Goal: Ask a question

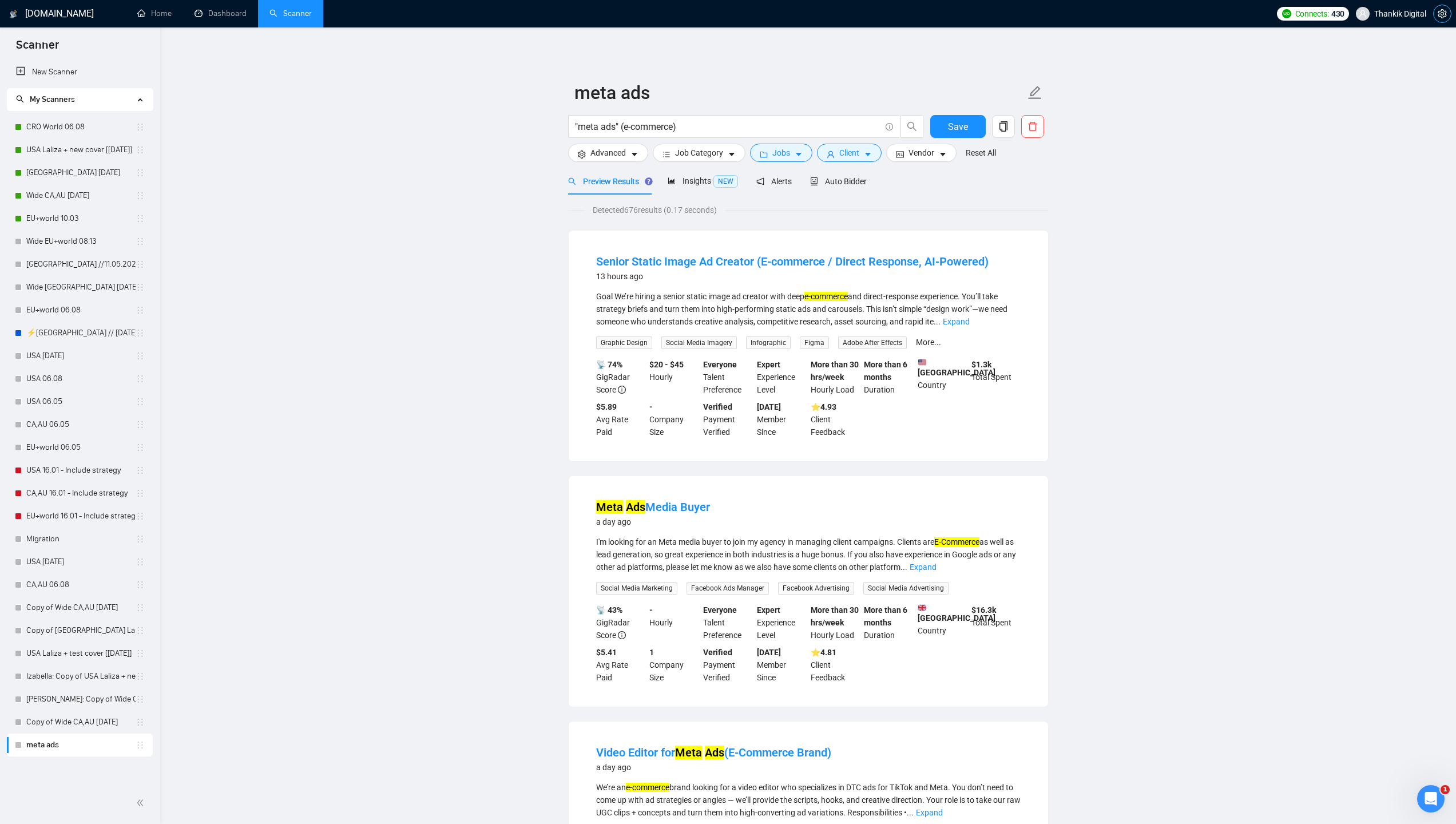
click at [1436, 14] on span "setting" at bounding box center [1442, 14] width 17 height 9
click at [1032, 130] on icon "delete" at bounding box center [1032, 126] width 10 height 10
click at [1022, 186] on span "Yes" at bounding box center [1016, 184] width 13 height 13
click at [1440, 17] on icon "setting" at bounding box center [1442, 14] width 9 height 9
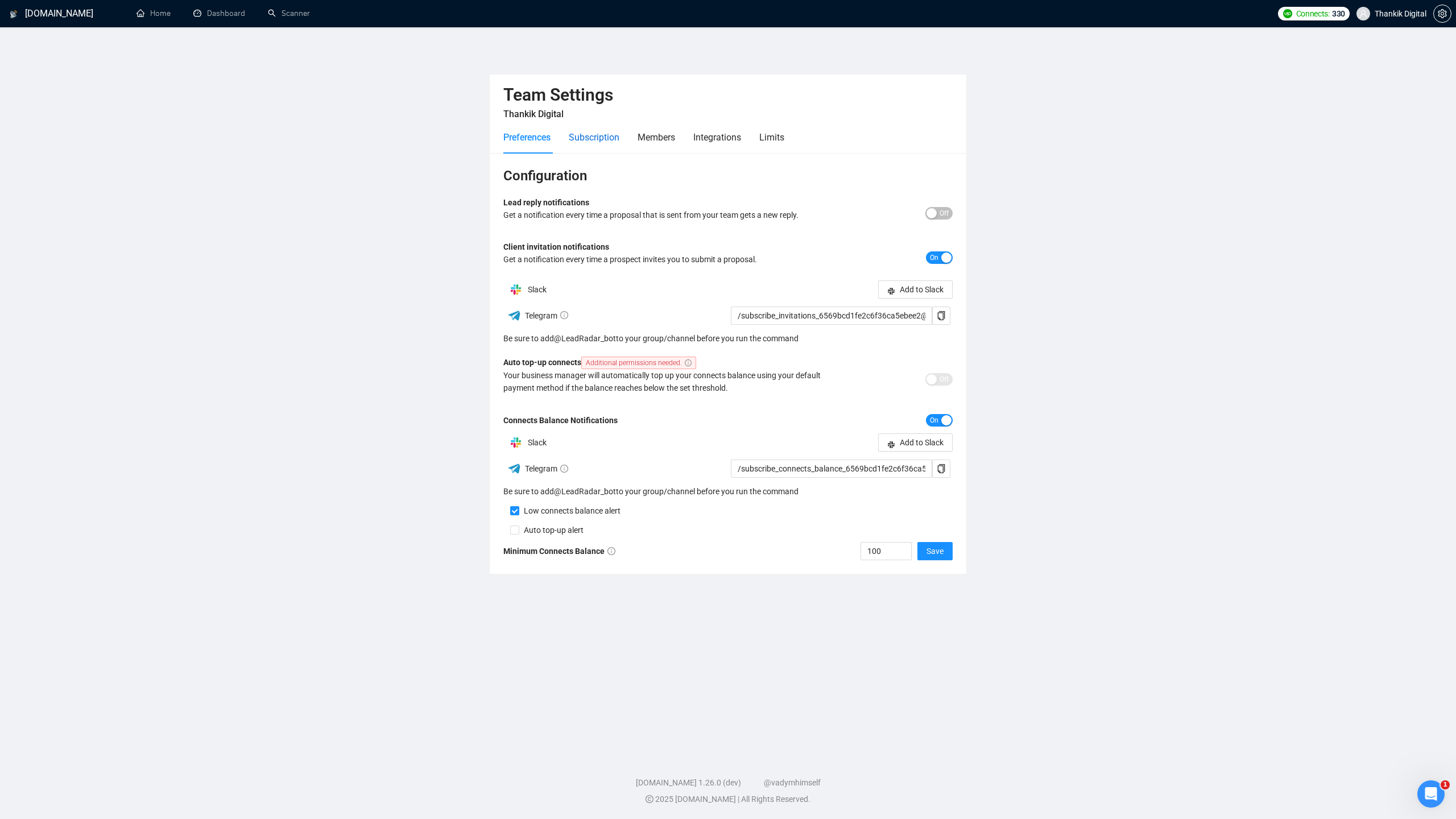
click at [586, 135] on div "Subscription" at bounding box center [594, 137] width 50 height 14
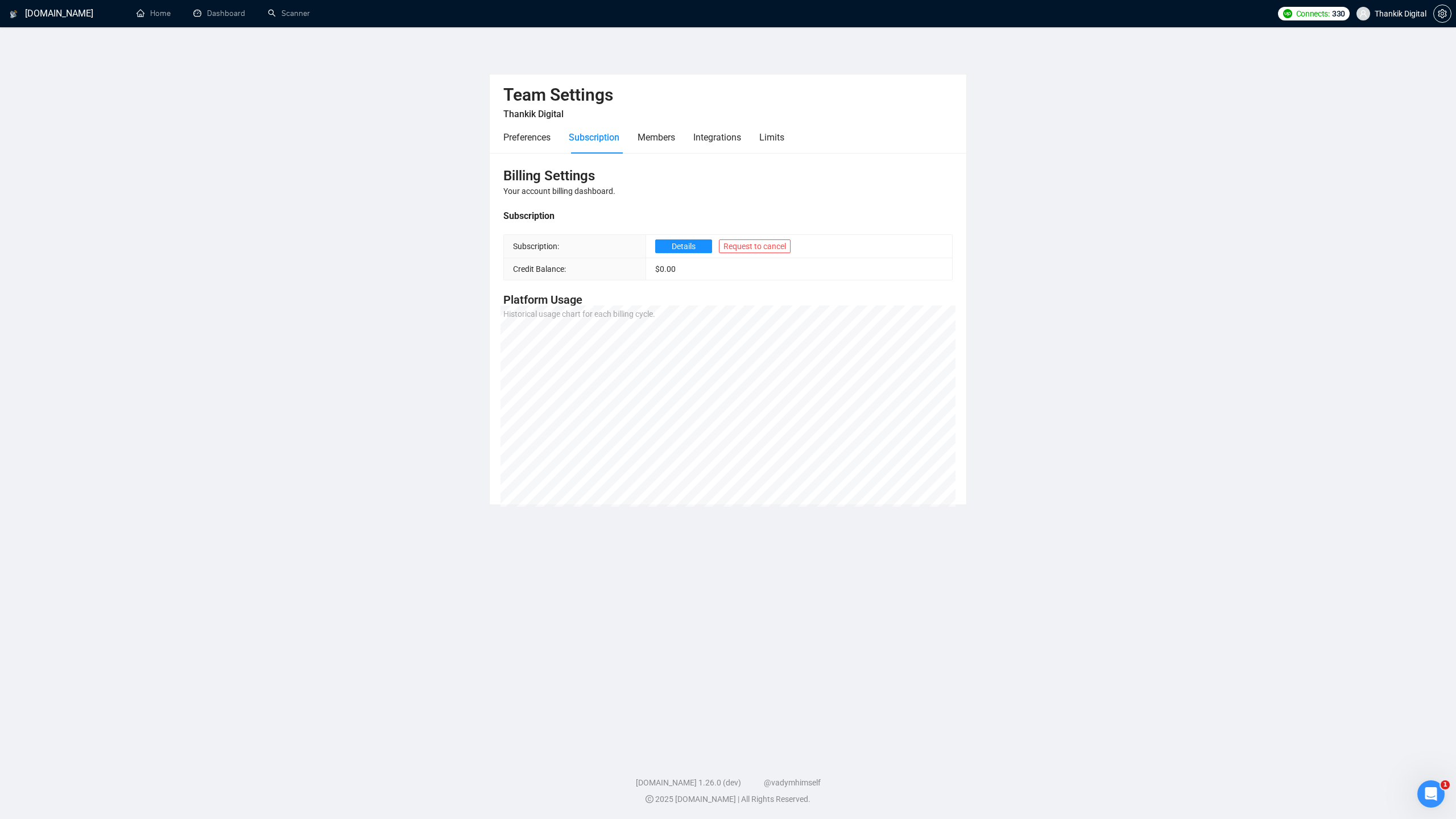
click at [689, 141] on div "Preferences Subscription Members Integrations Limits" at bounding box center [644, 137] width 281 height 32
click at [671, 139] on div "Members" at bounding box center [656, 137] width 37 height 14
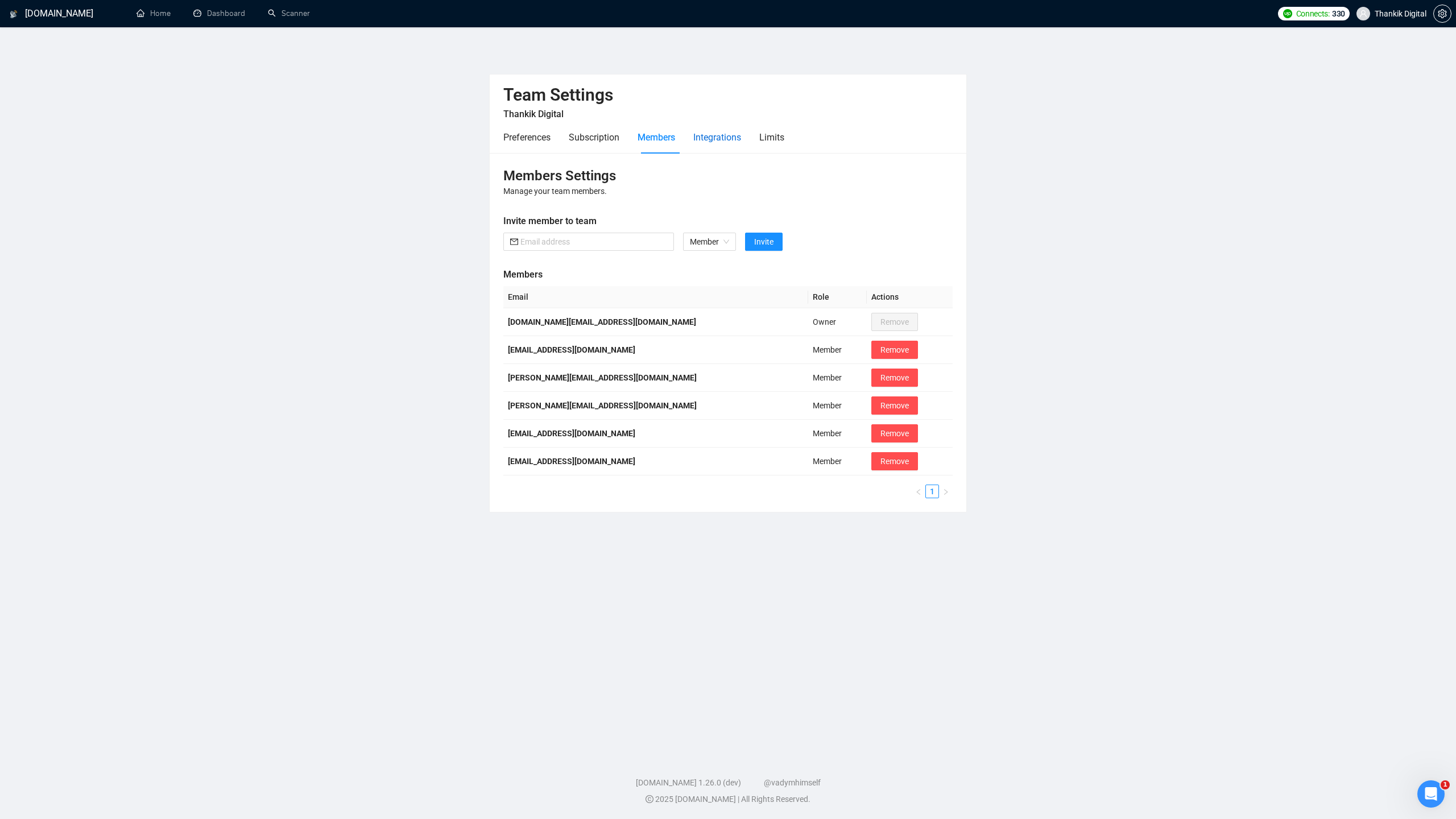
click at [731, 134] on div "Integrations" at bounding box center [717, 137] width 48 height 14
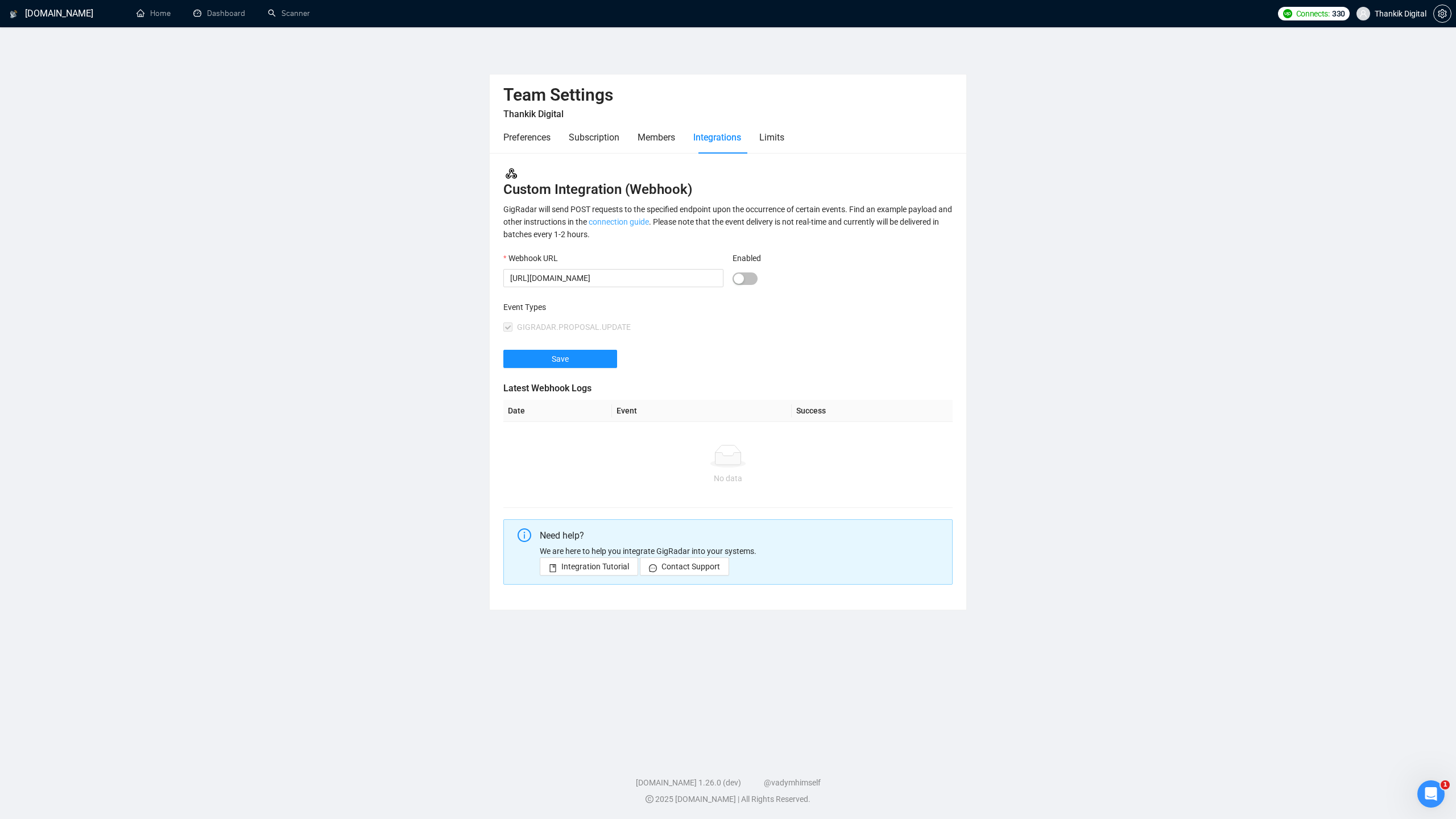
click at [649, 223] on link "connection guide" at bounding box center [618, 221] width 60 height 9
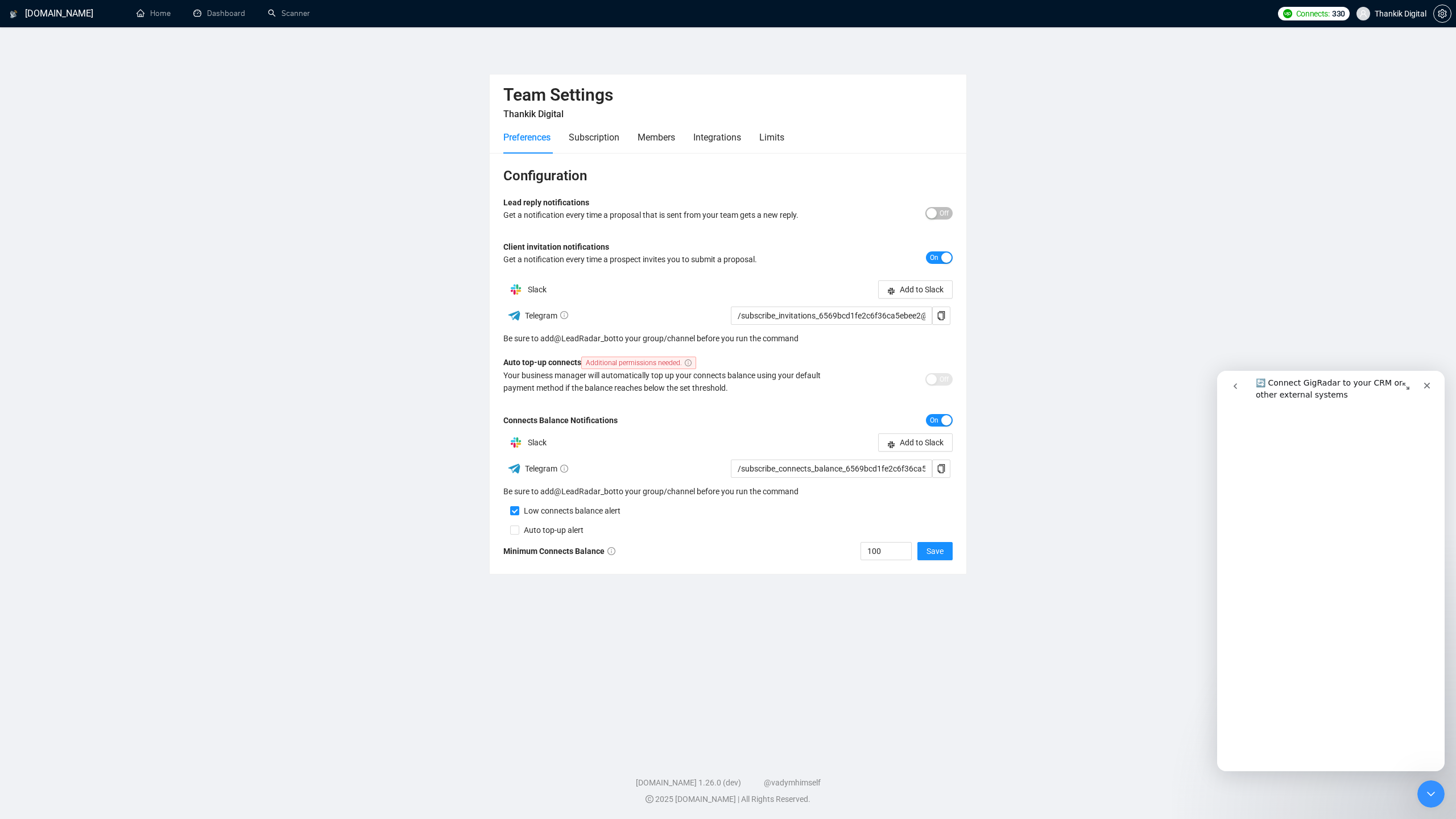
scroll to position [5518, 0]
click at [780, 136] on div "Limits" at bounding box center [772, 137] width 25 height 14
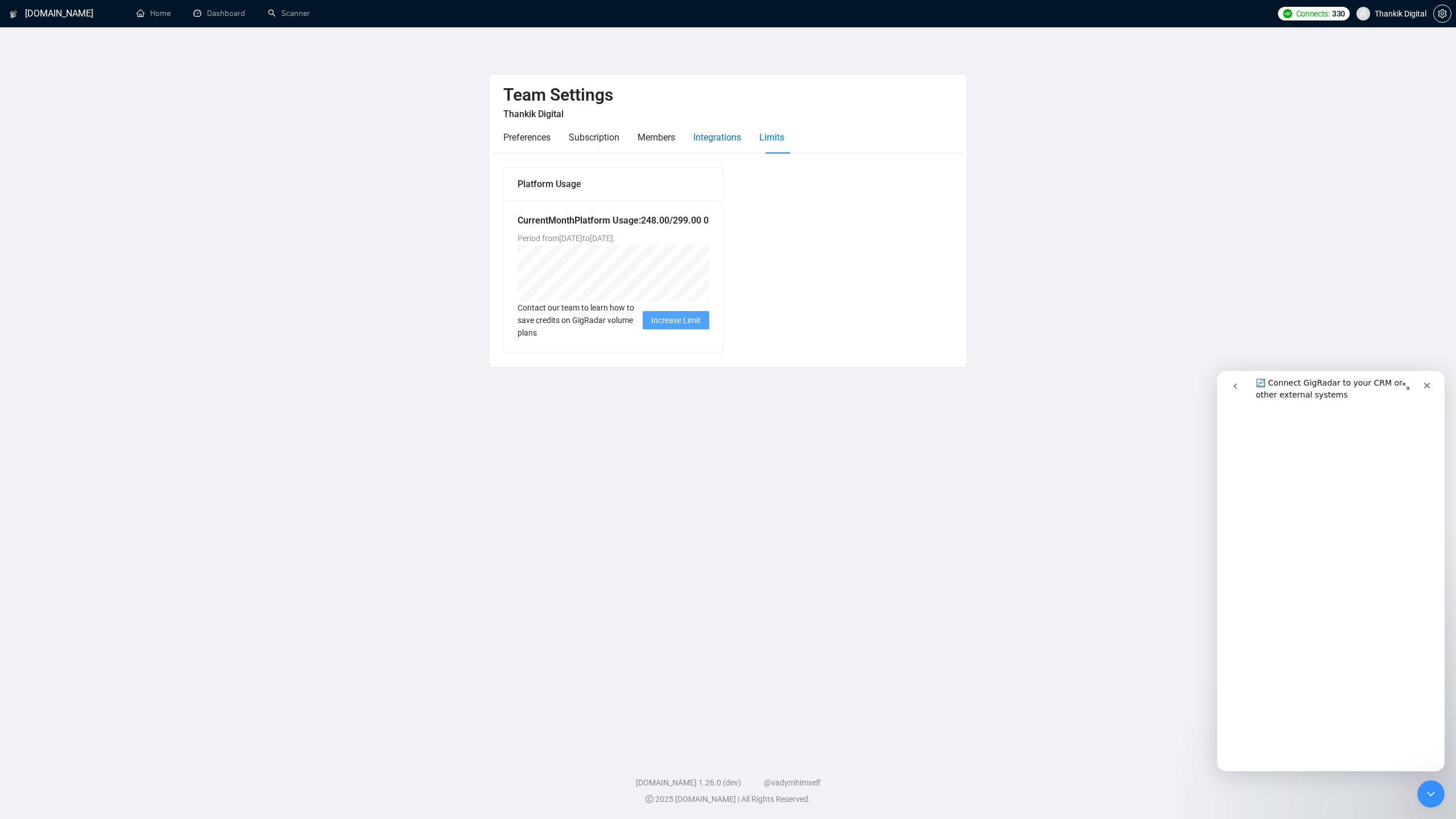
click at [733, 136] on div "Integrations" at bounding box center [717, 137] width 48 height 14
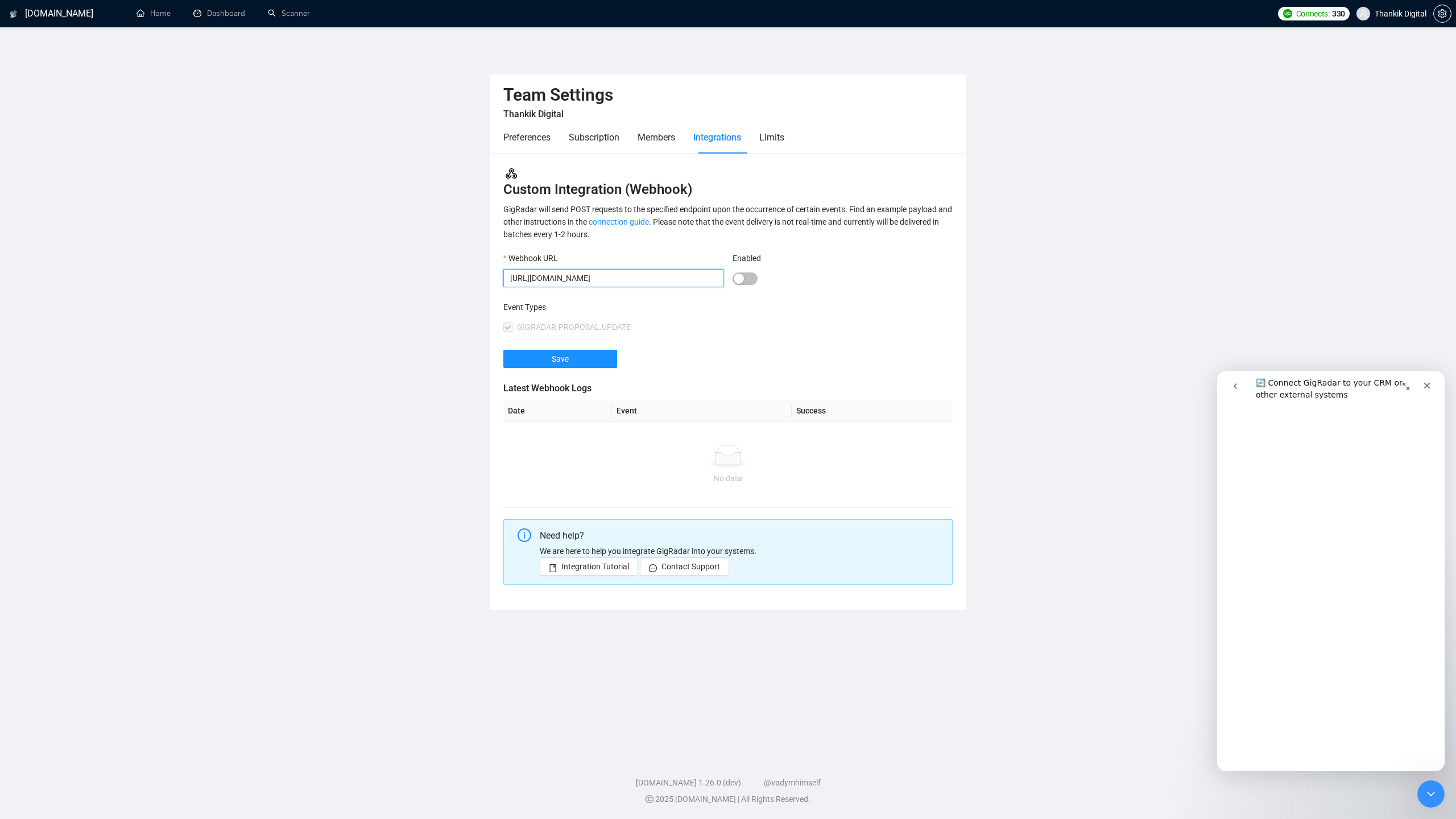
click at [681, 271] on input "[URL][DOMAIN_NAME]" at bounding box center [614, 277] width 220 height 18
click at [1241, 381] on button "go back" at bounding box center [1235, 386] width 22 height 22
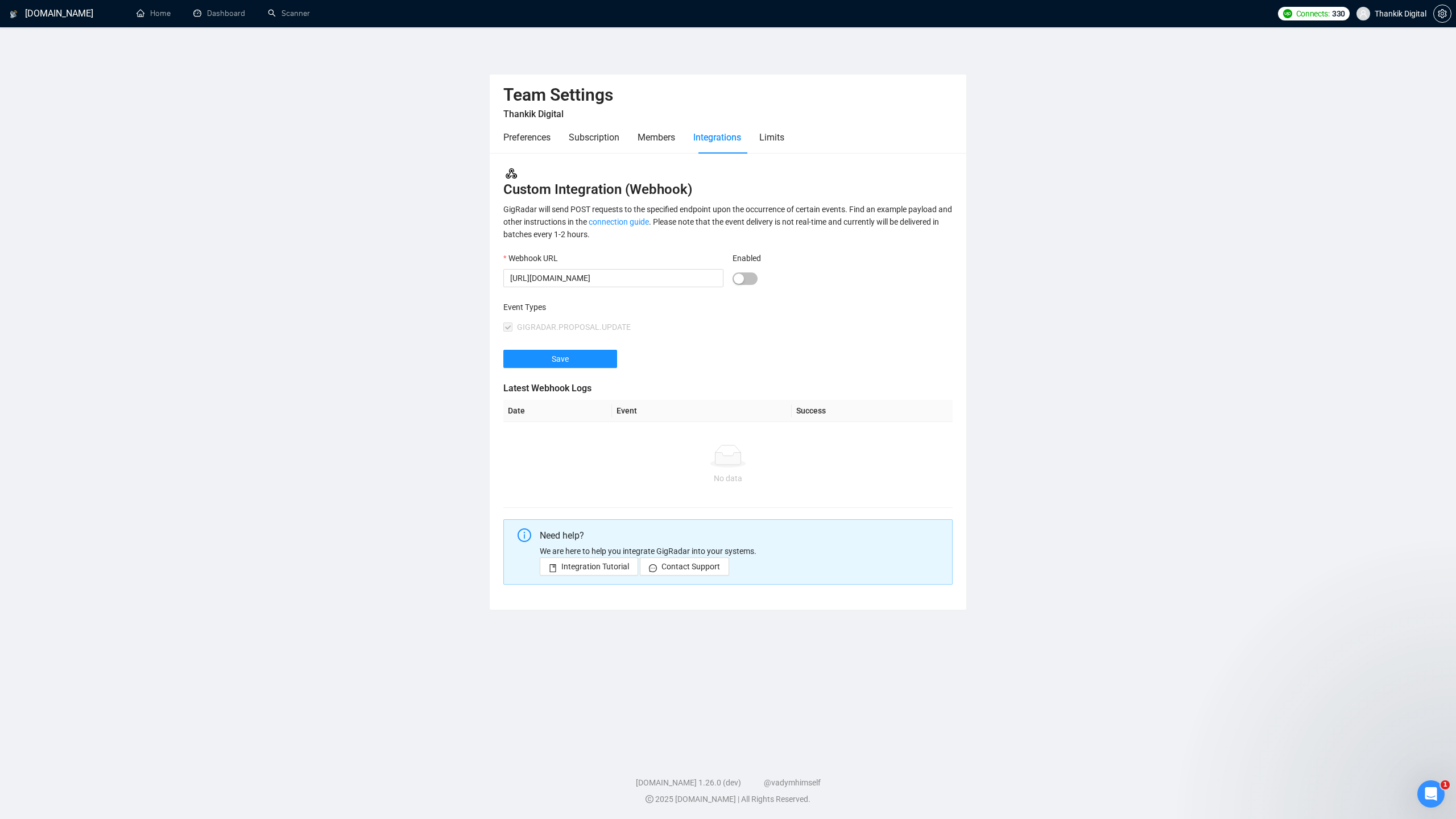
scroll to position [0, 0]
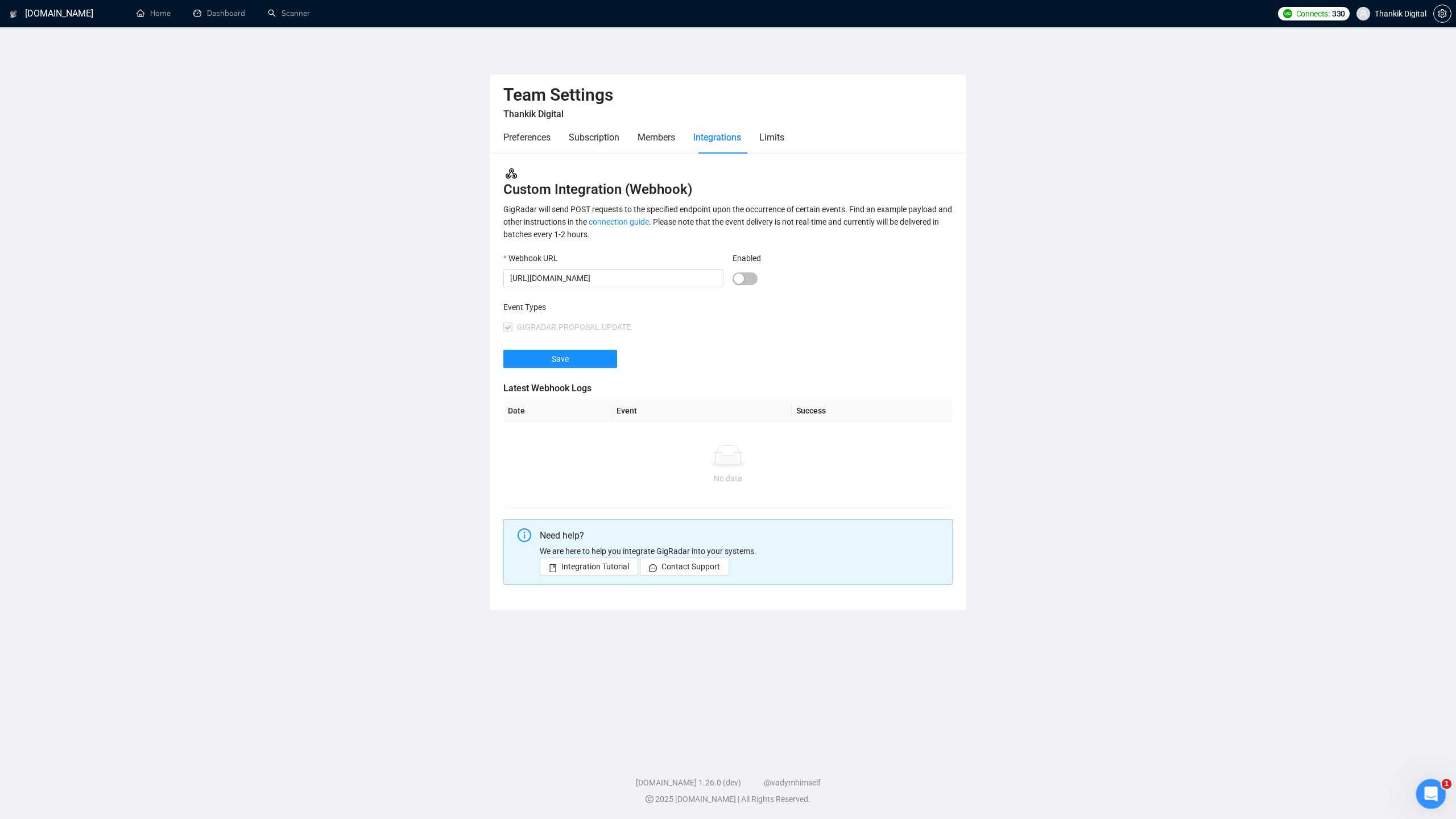
click at [1429, 783] on div "Open Intercom Messenger" at bounding box center [1429, 792] width 37 height 37
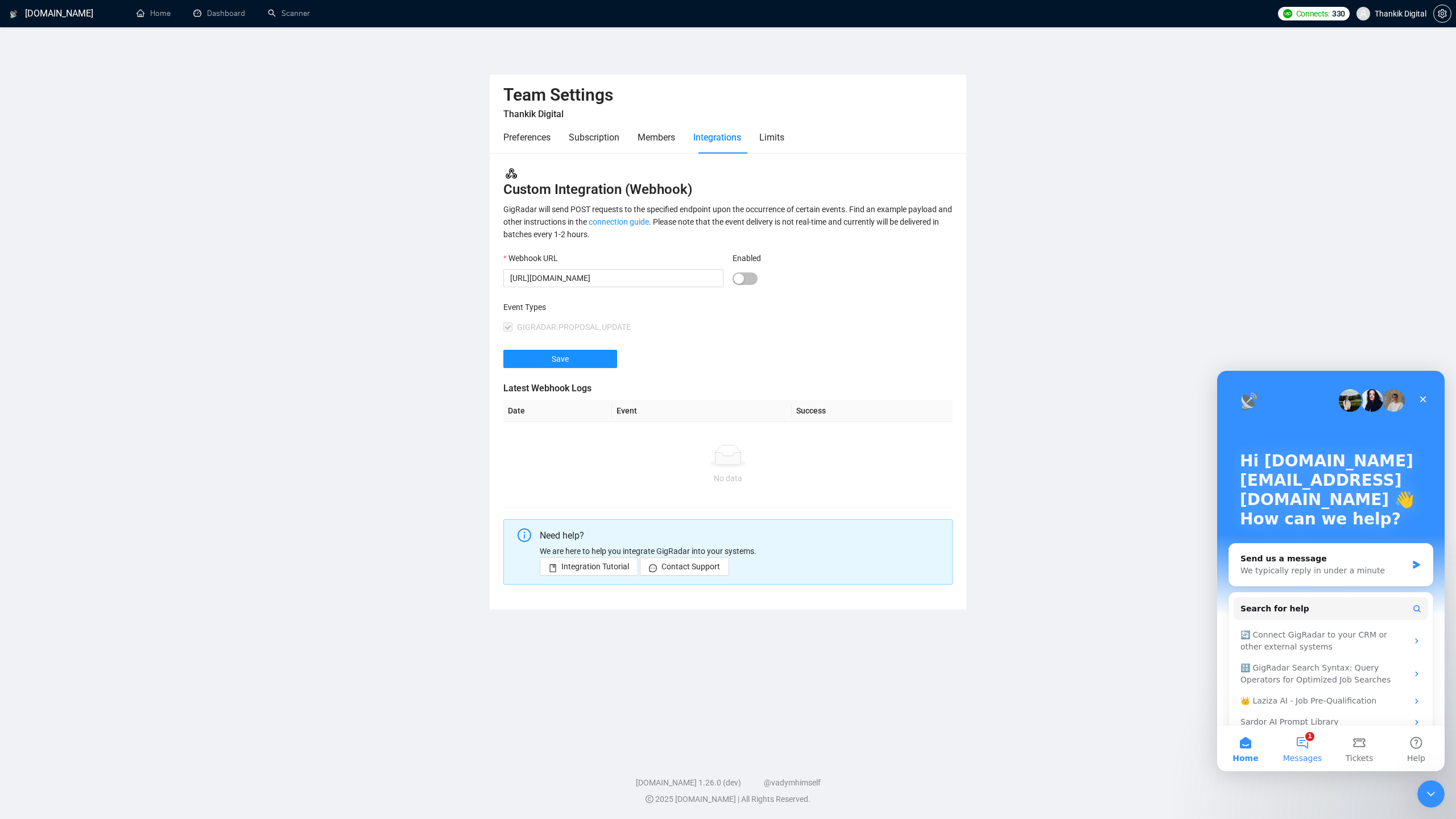
click at [1304, 747] on button "1 Messages" at bounding box center [1302, 748] width 57 height 45
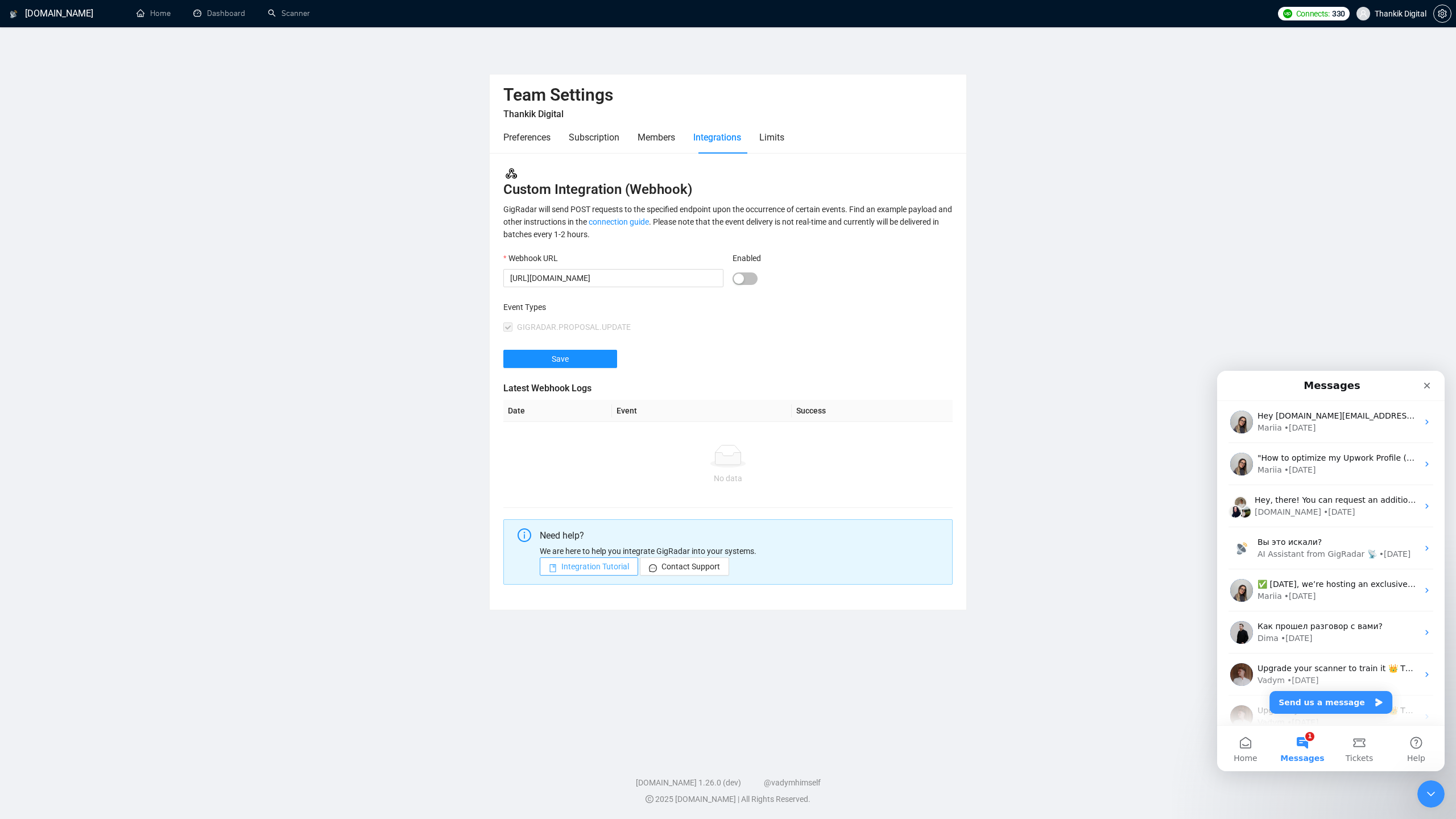
click at [574, 567] on span "Integration Tutorial" at bounding box center [595, 567] width 68 height 12
click at [1246, 754] on span "Home" at bounding box center [1245, 757] width 23 height 8
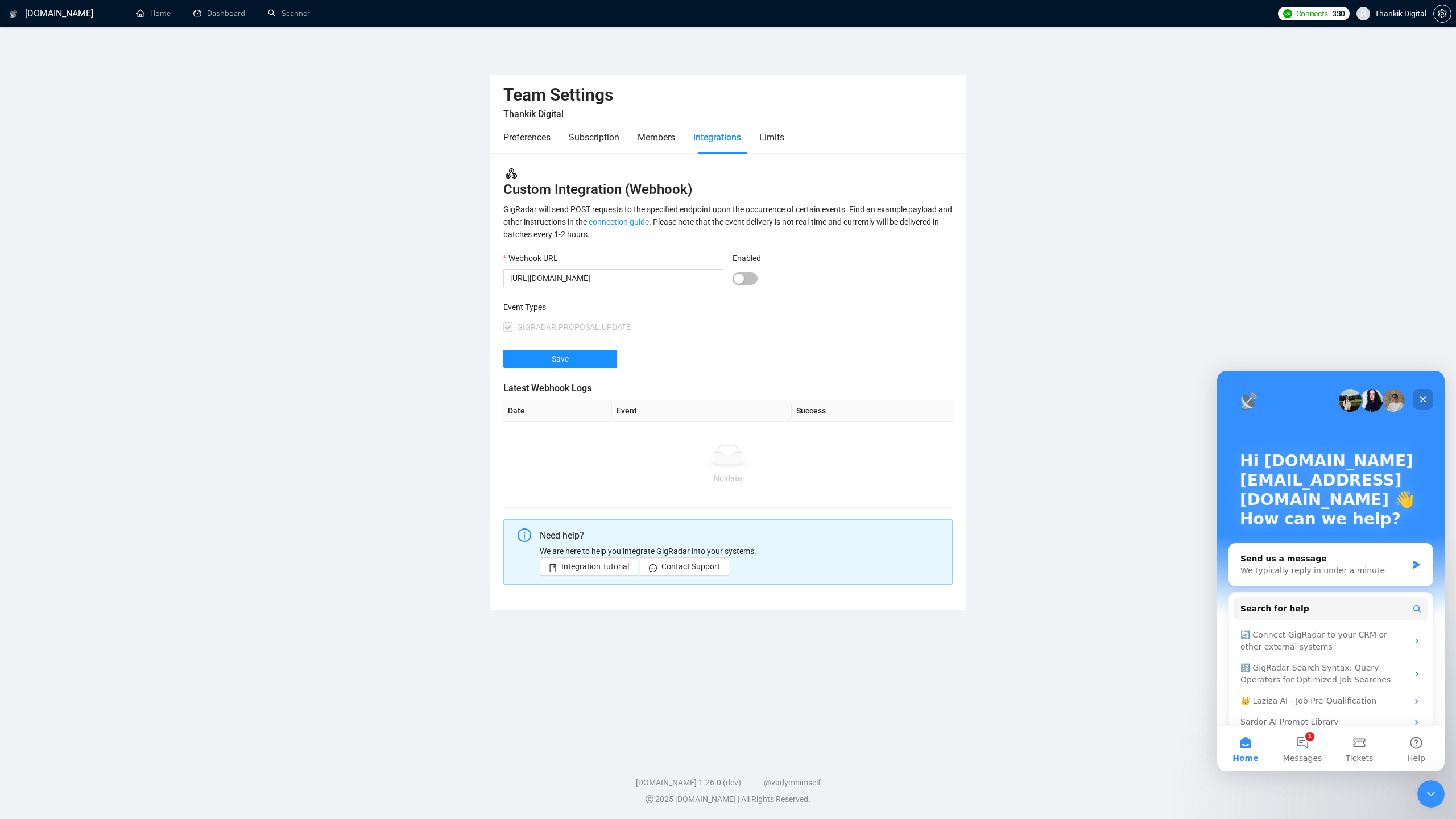
click at [1430, 397] on div "Close" at bounding box center [1423, 399] width 21 height 21
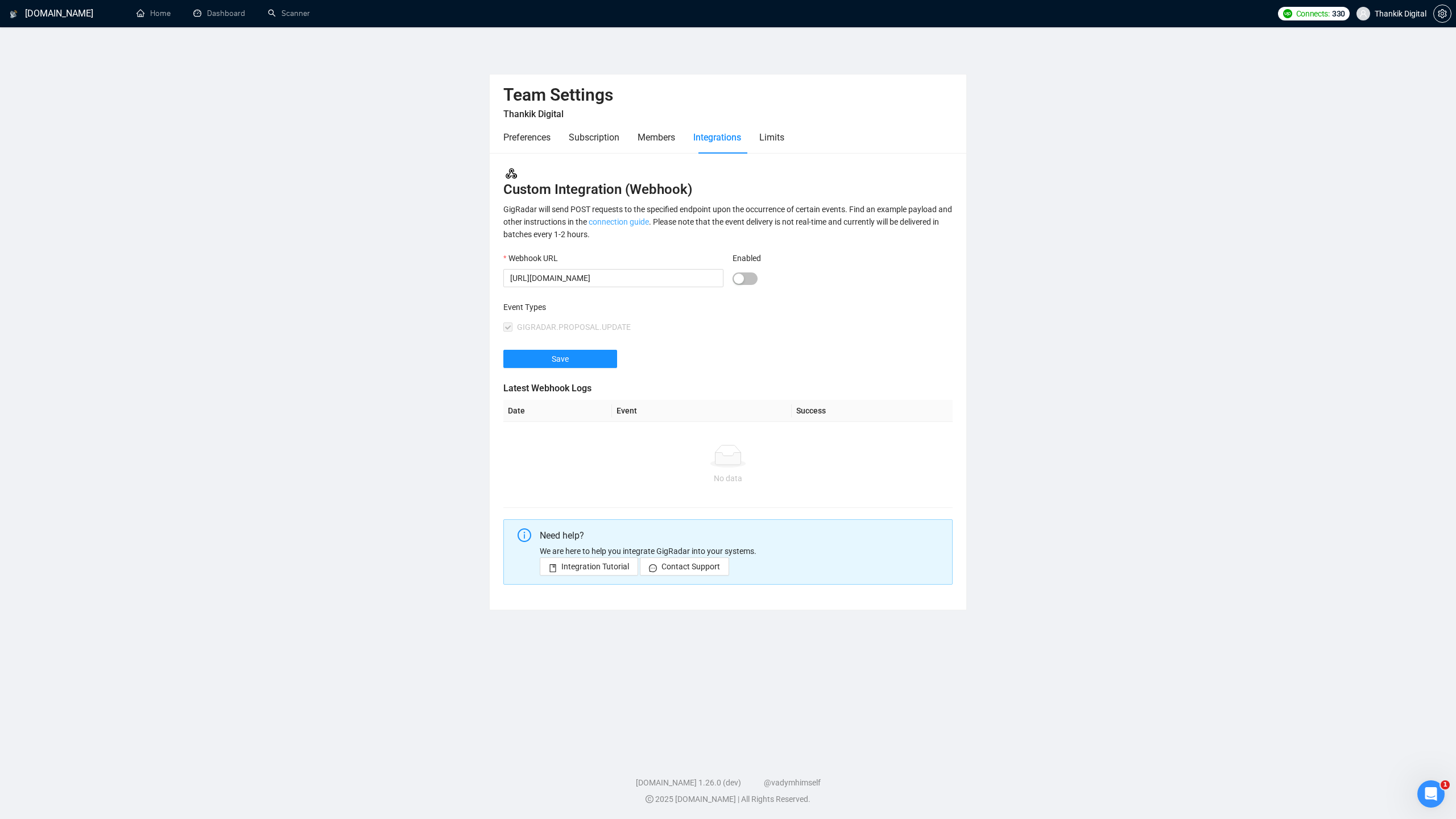
click at [649, 220] on link "connection guide" at bounding box center [618, 221] width 60 height 9
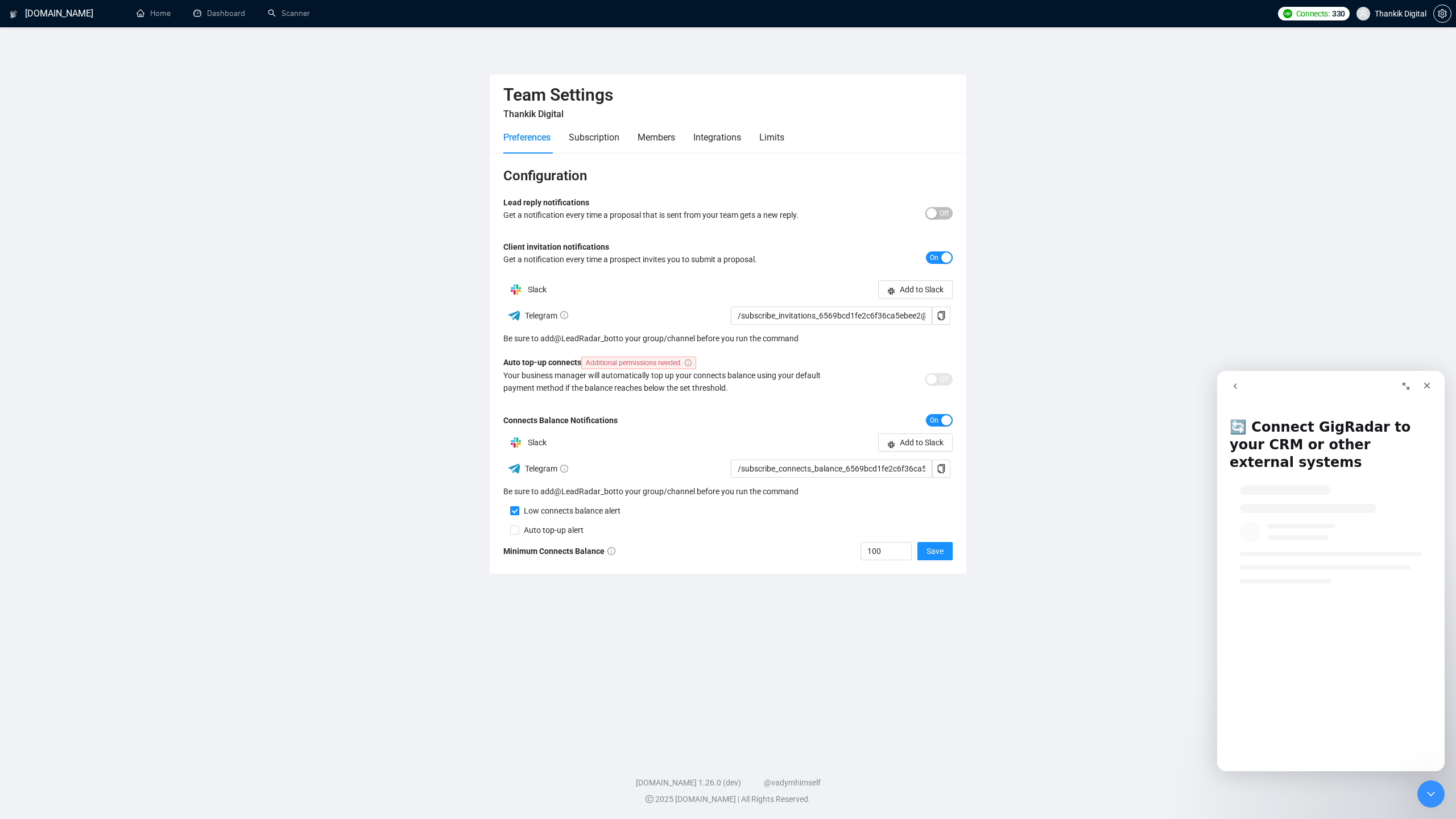
click at [1410, 384] on icon "Expand window" at bounding box center [1406, 386] width 9 height 9
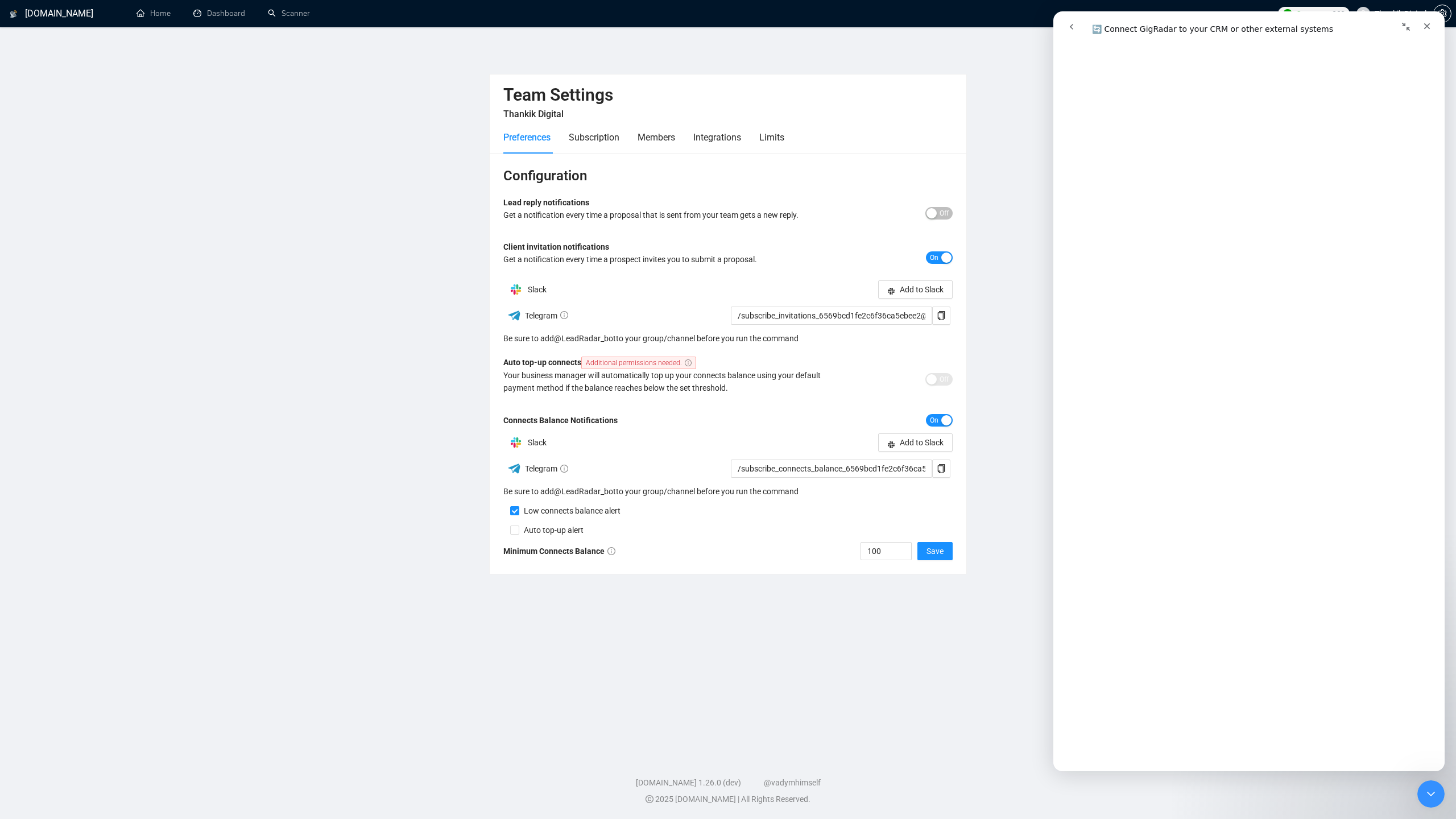
scroll to position [3622, 0]
click at [732, 132] on div "Integrations" at bounding box center [717, 137] width 48 height 14
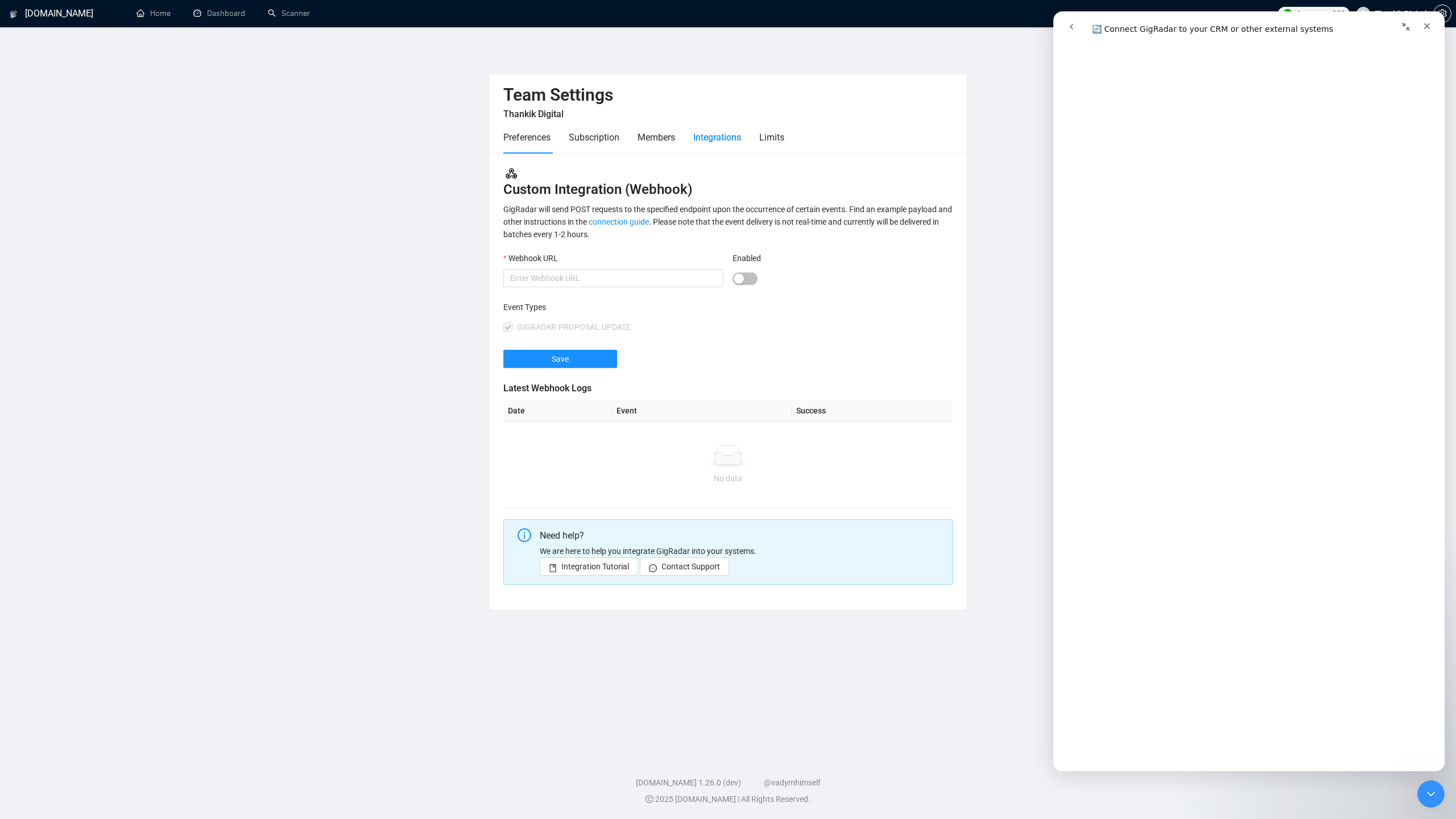
type input "[URL][DOMAIN_NAME]"
click at [712, 137] on div "Integrations" at bounding box center [717, 137] width 48 height 14
click at [745, 274] on button "Enabled" at bounding box center [745, 279] width 25 height 12
click at [663, 272] on input "[URL][DOMAIN_NAME]" at bounding box center [614, 277] width 220 height 18
click at [747, 282] on div "button" at bounding box center [751, 279] width 10 height 10
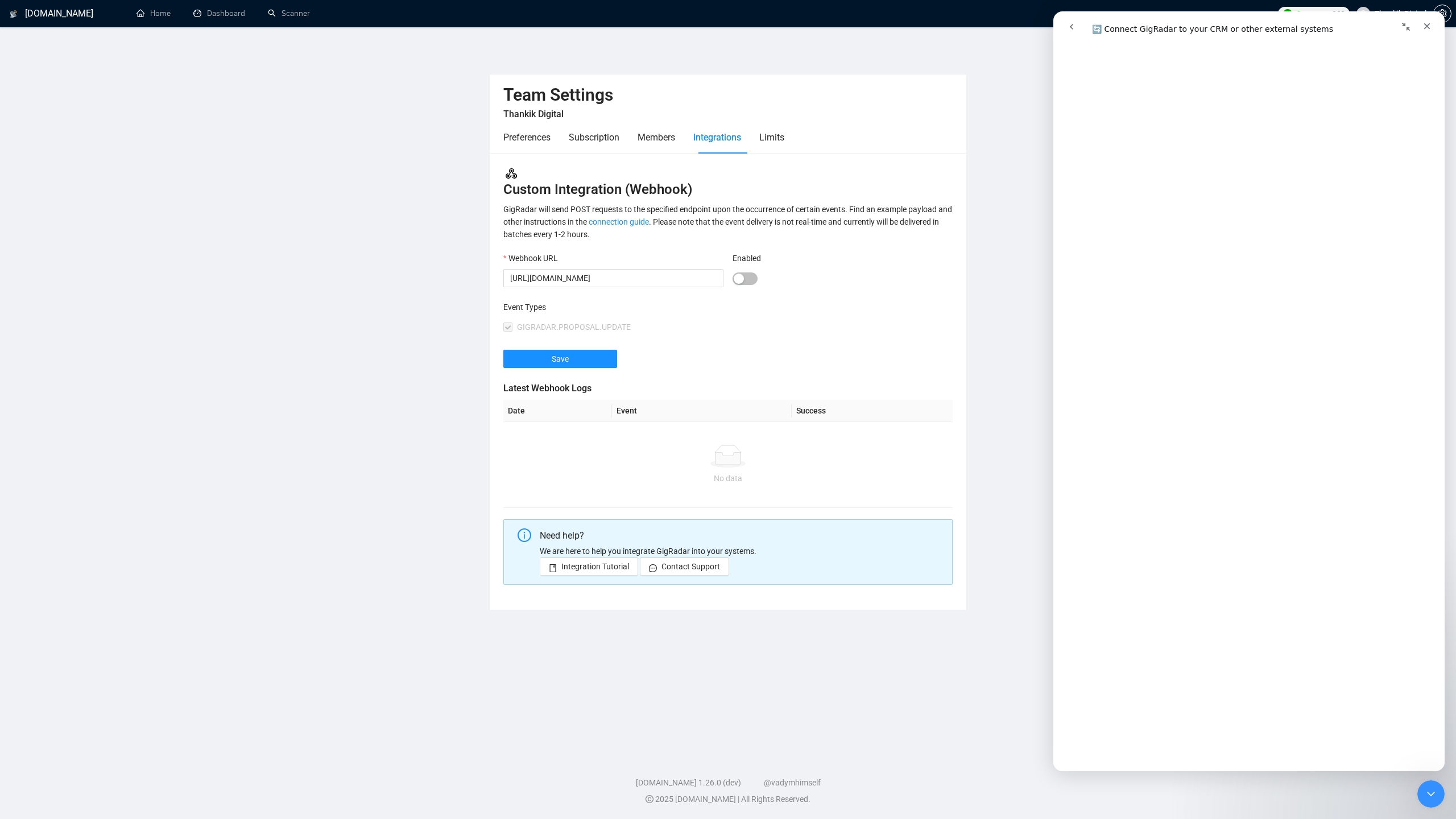
click at [844, 261] on div "Enabled" at bounding box center [843, 260] width 220 height 17
click at [1424, 782] on div "Close Intercom Messenger" at bounding box center [1430, 792] width 27 height 27
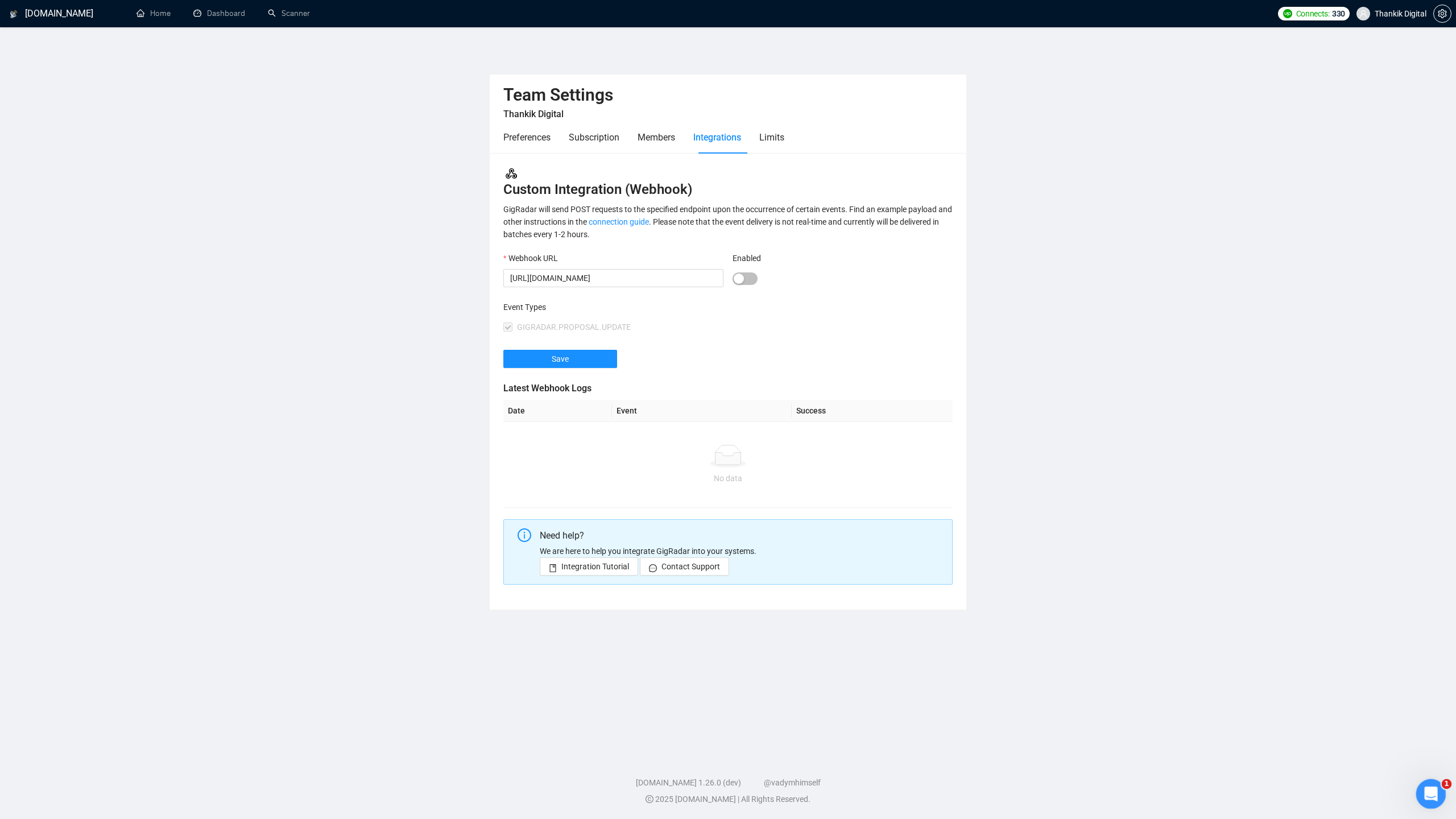
click at [1425, 782] on div "Open Intercom Messenger" at bounding box center [1429, 792] width 37 height 37
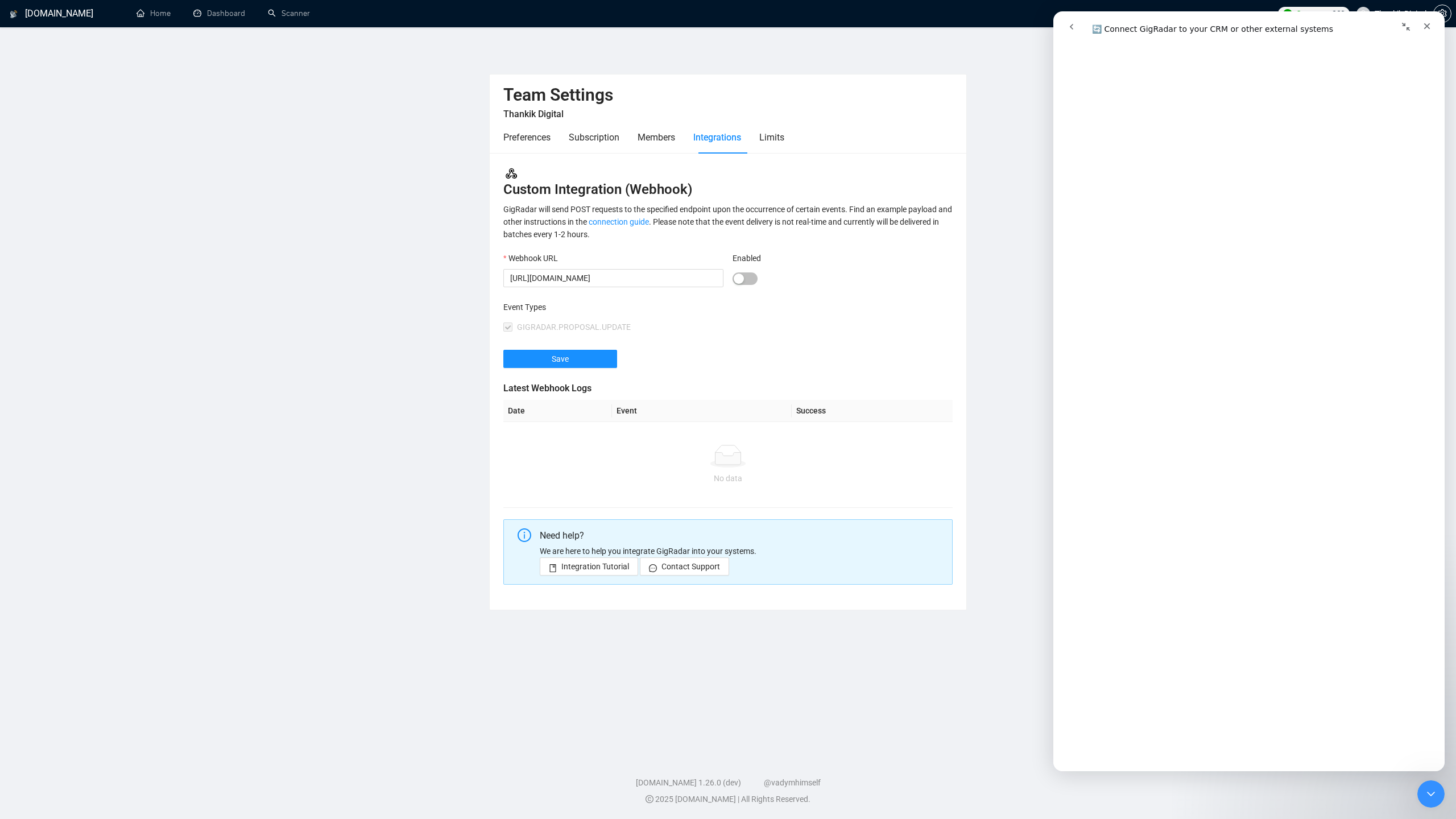
click at [1410, 25] on icon "Collapse window" at bounding box center [1406, 27] width 9 height 9
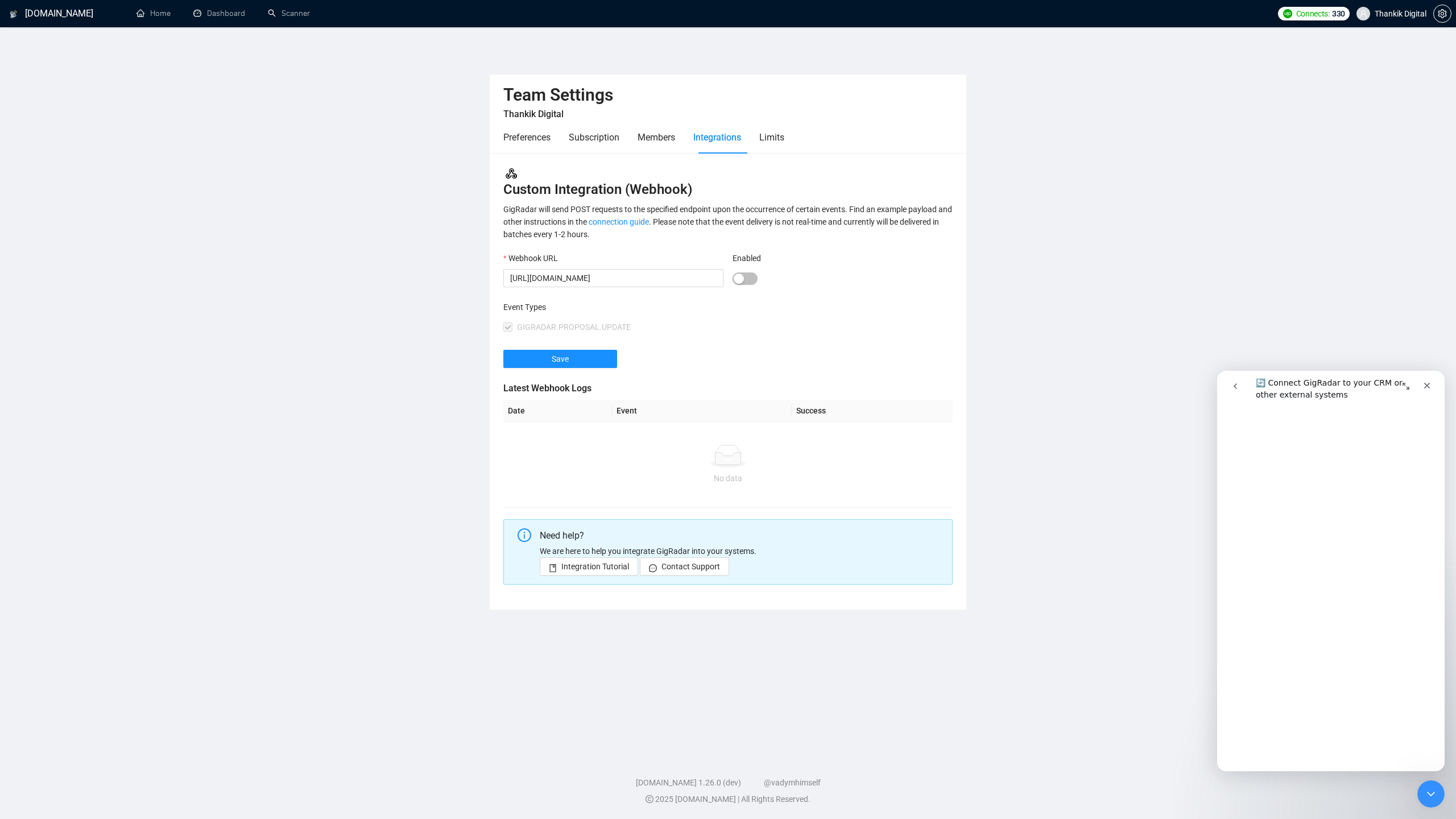
scroll to position [0, 0]
click at [1235, 383] on icon "go back" at bounding box center [1235, 386] width 9 height 9
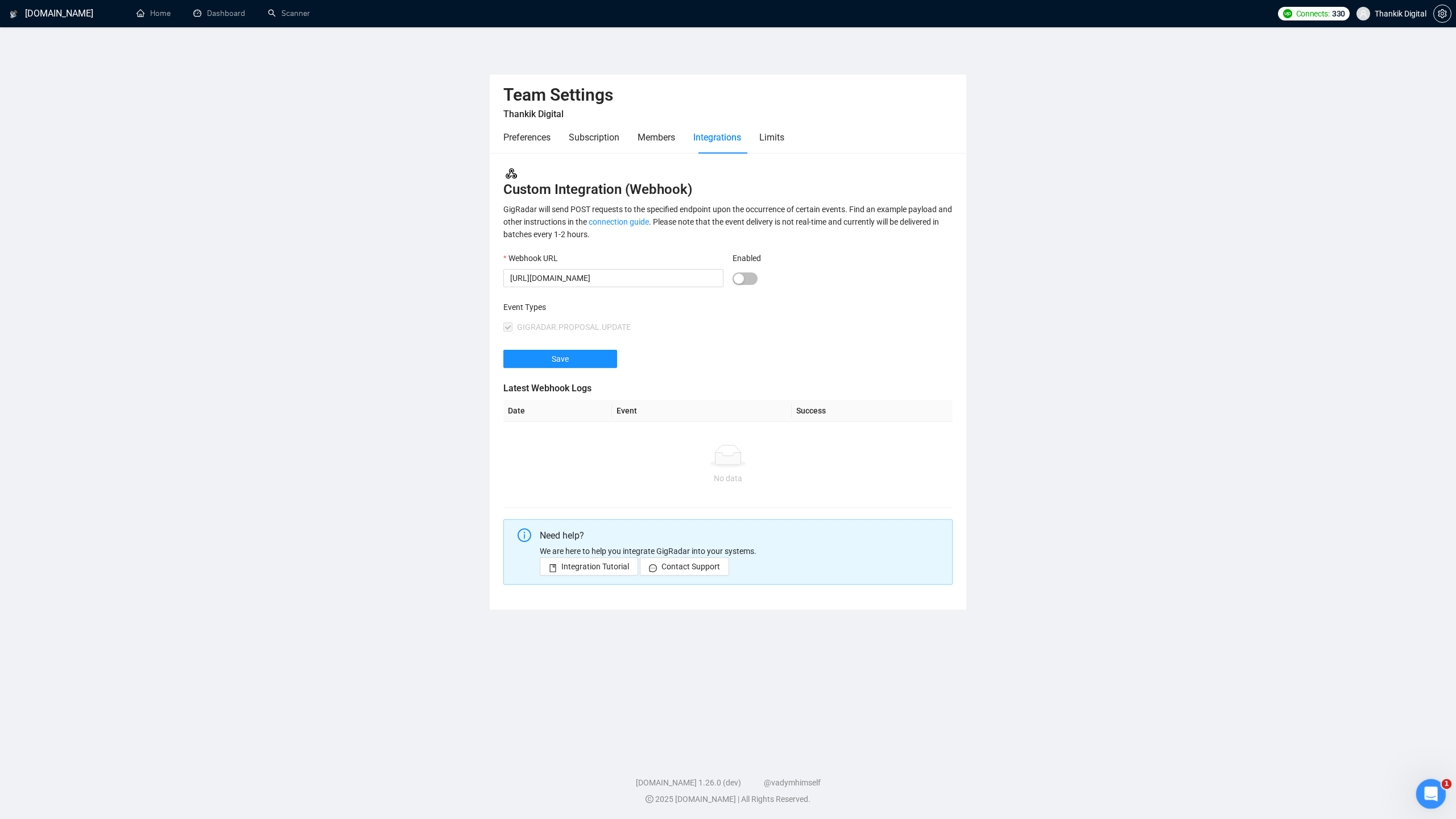
click at [1423, 787] on div "Open Intercom Messenger" at bounding box center [1429, 792] width 37 height 37
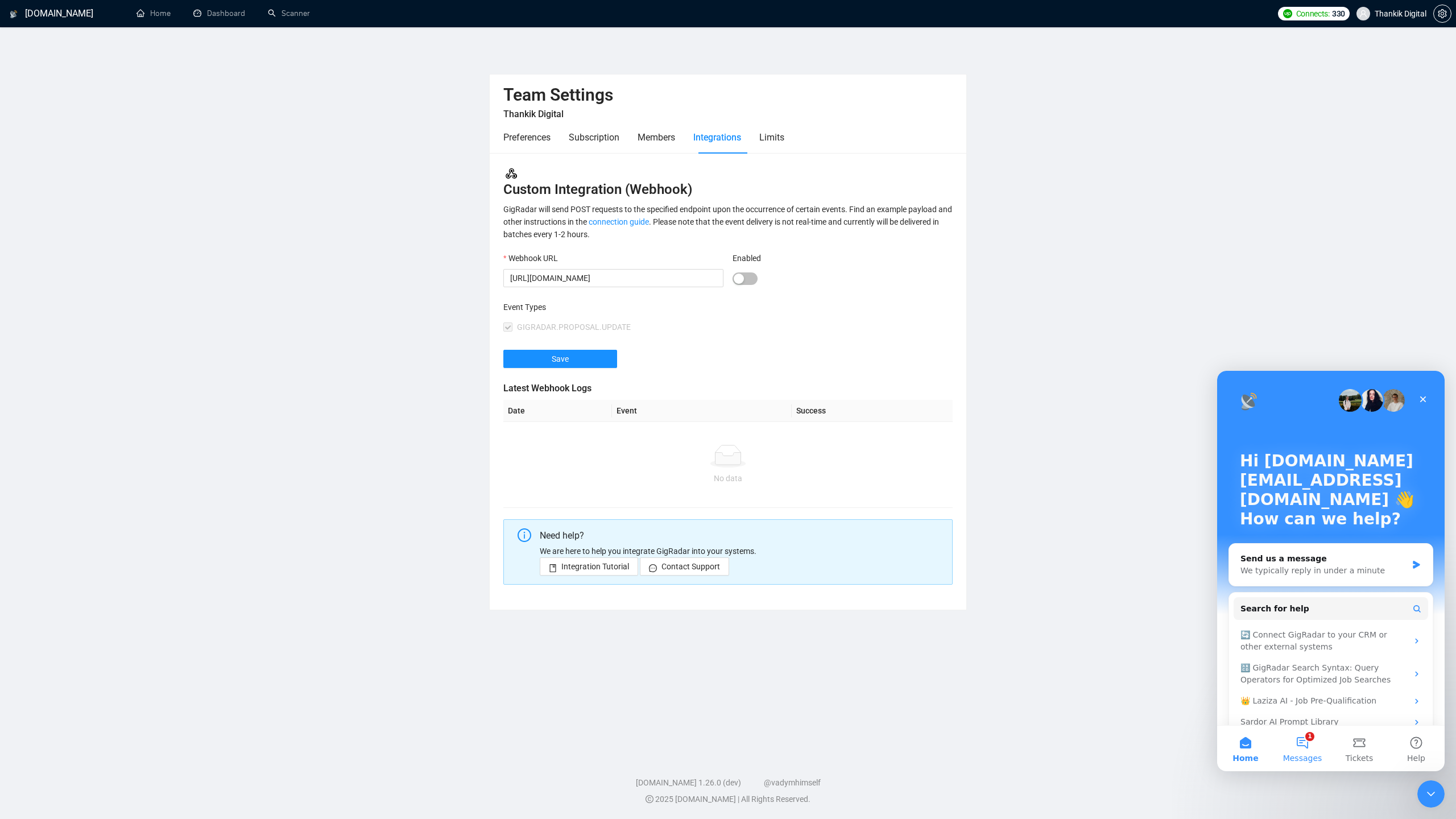
click at [1297, 749] on button "1 Messages" at bounding box center [1302, 748] width 57 height 45
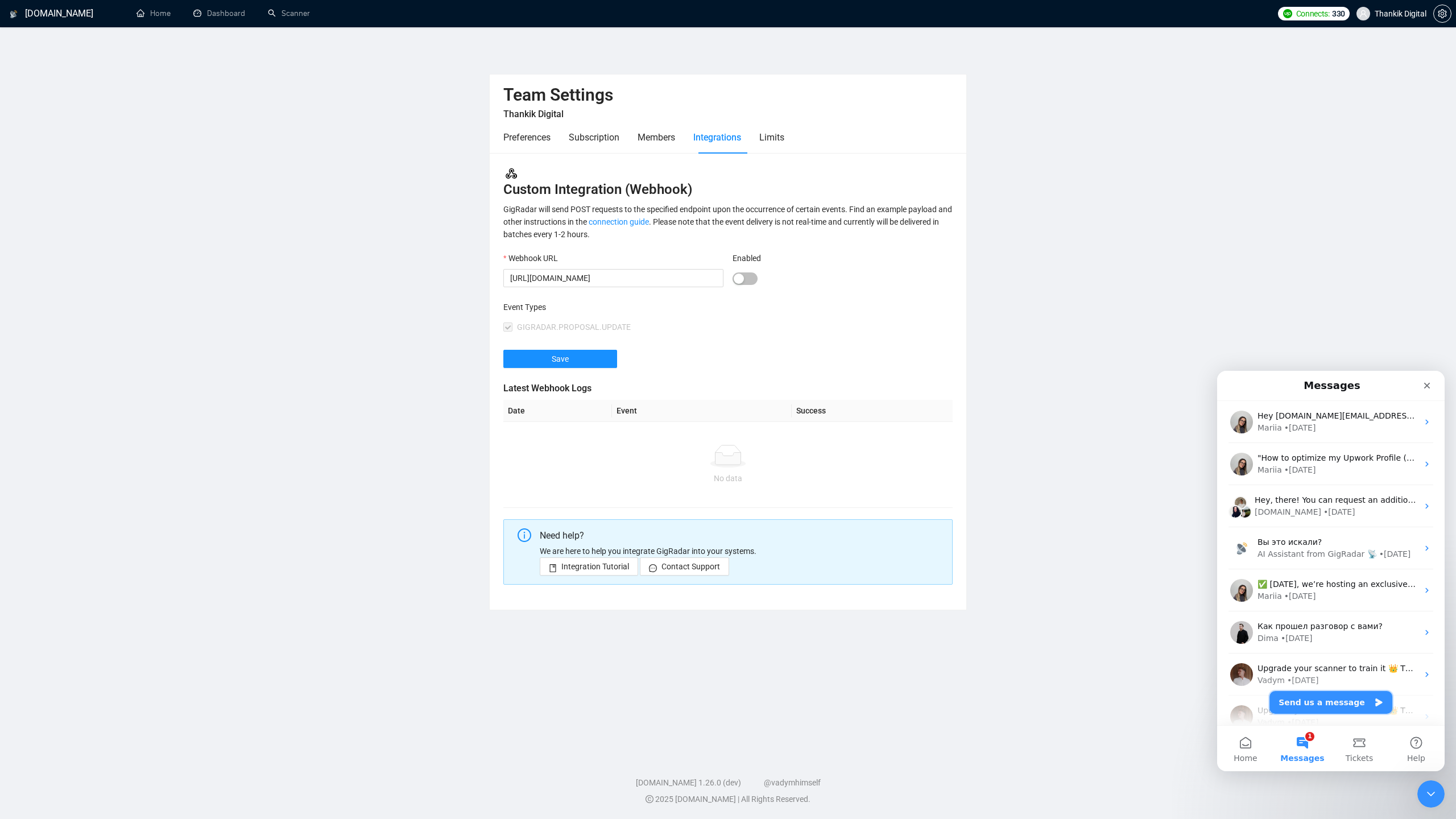
click at [1320, 709] on button "Send us a message" at bounding box center [1331, 702] width 123 height 23
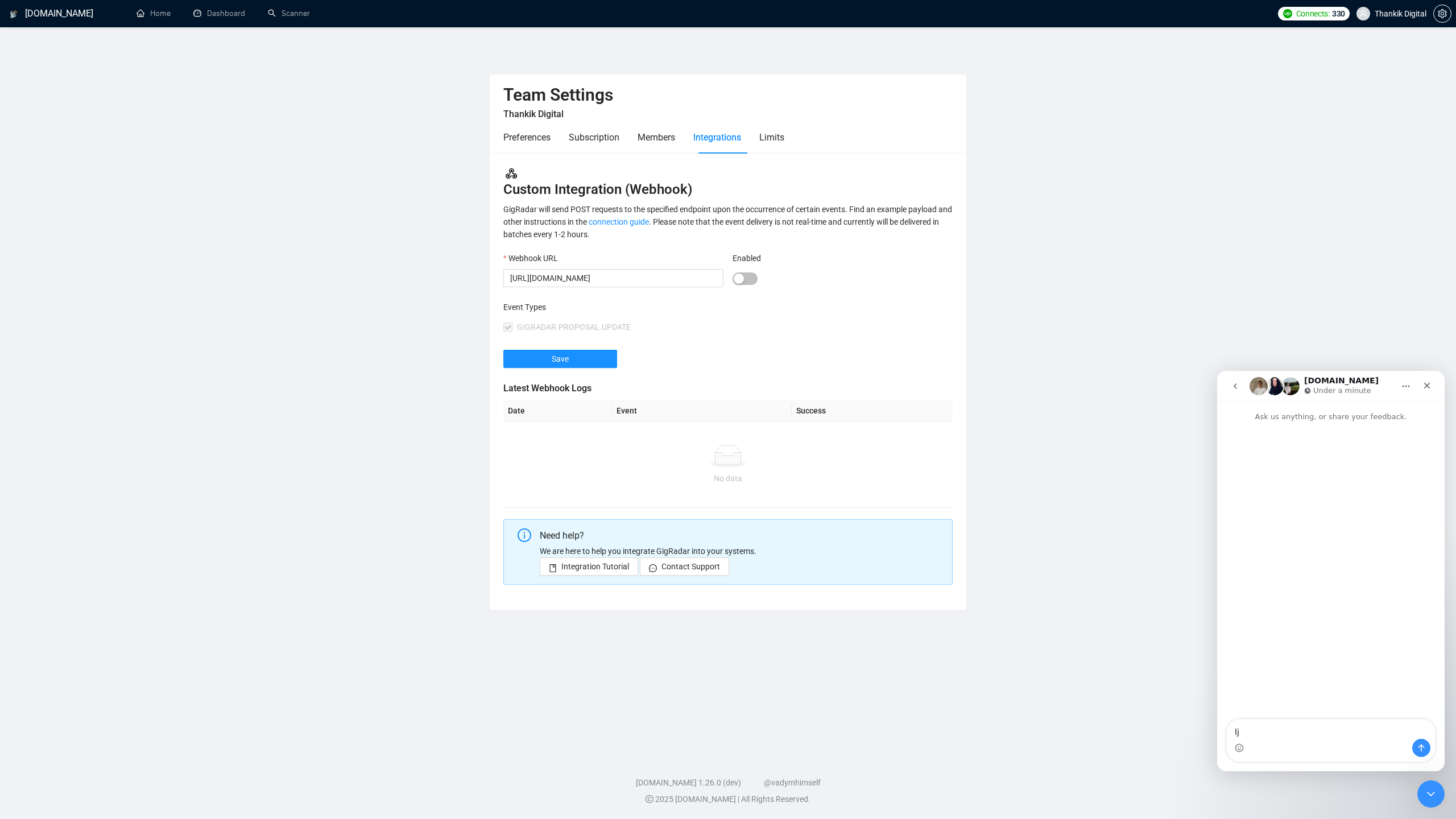
type textarea "l"
type textarea "добрый день, а есть вебхук от gigradar без zapier?"
click at [1281, 744] on div "Intercom messenger" at bounding box center [1331, 747] width 208 height 18
click at [1285, 737] on textarea "добрый день, а есть вебхук от gigradar без zapier?" at bounding box center [1331, 723] width 208 height 30
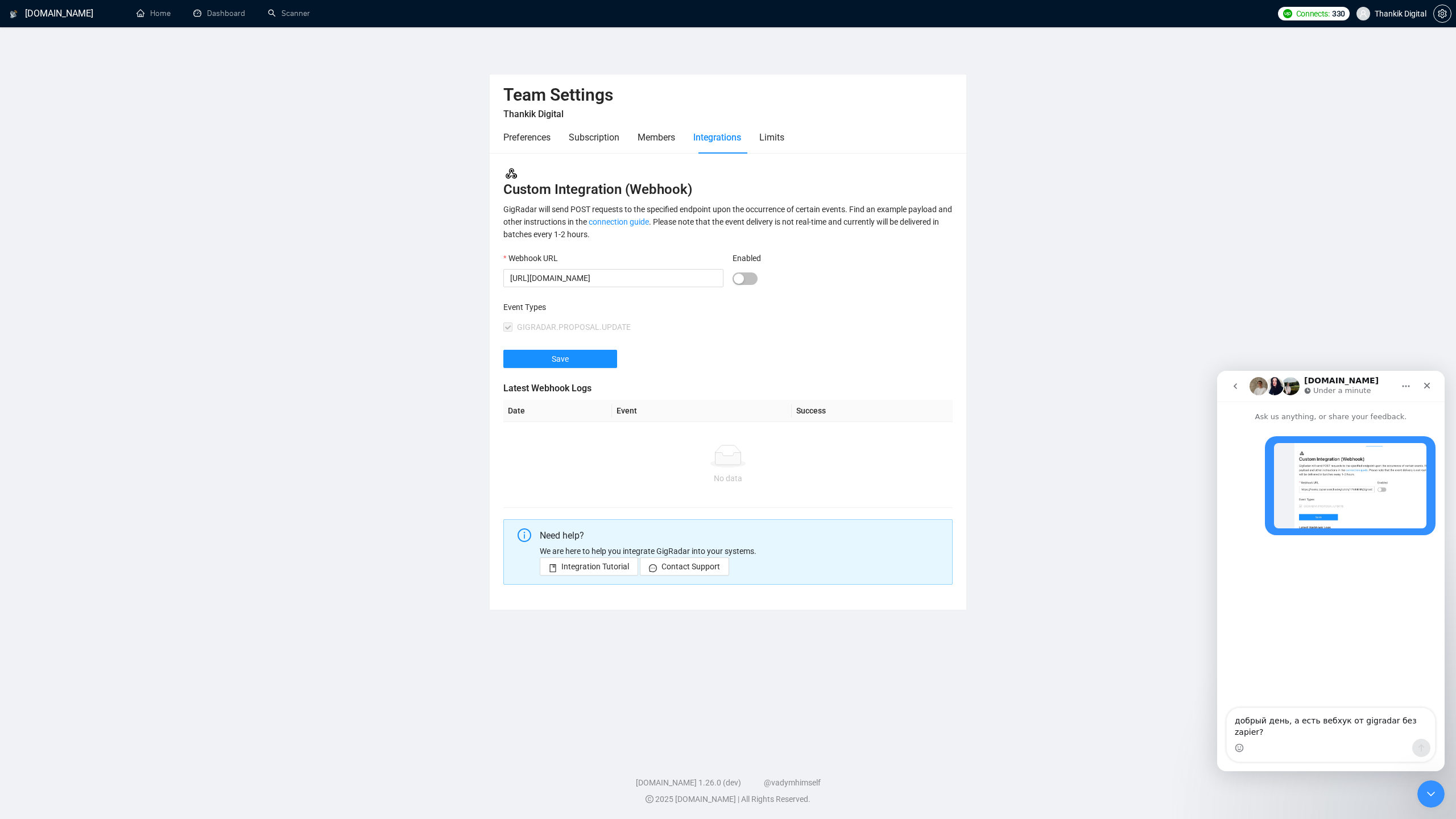
click at [1378, 746] on div "Intercom messenger" at bounding box center [1331, 747] width 208 height 18
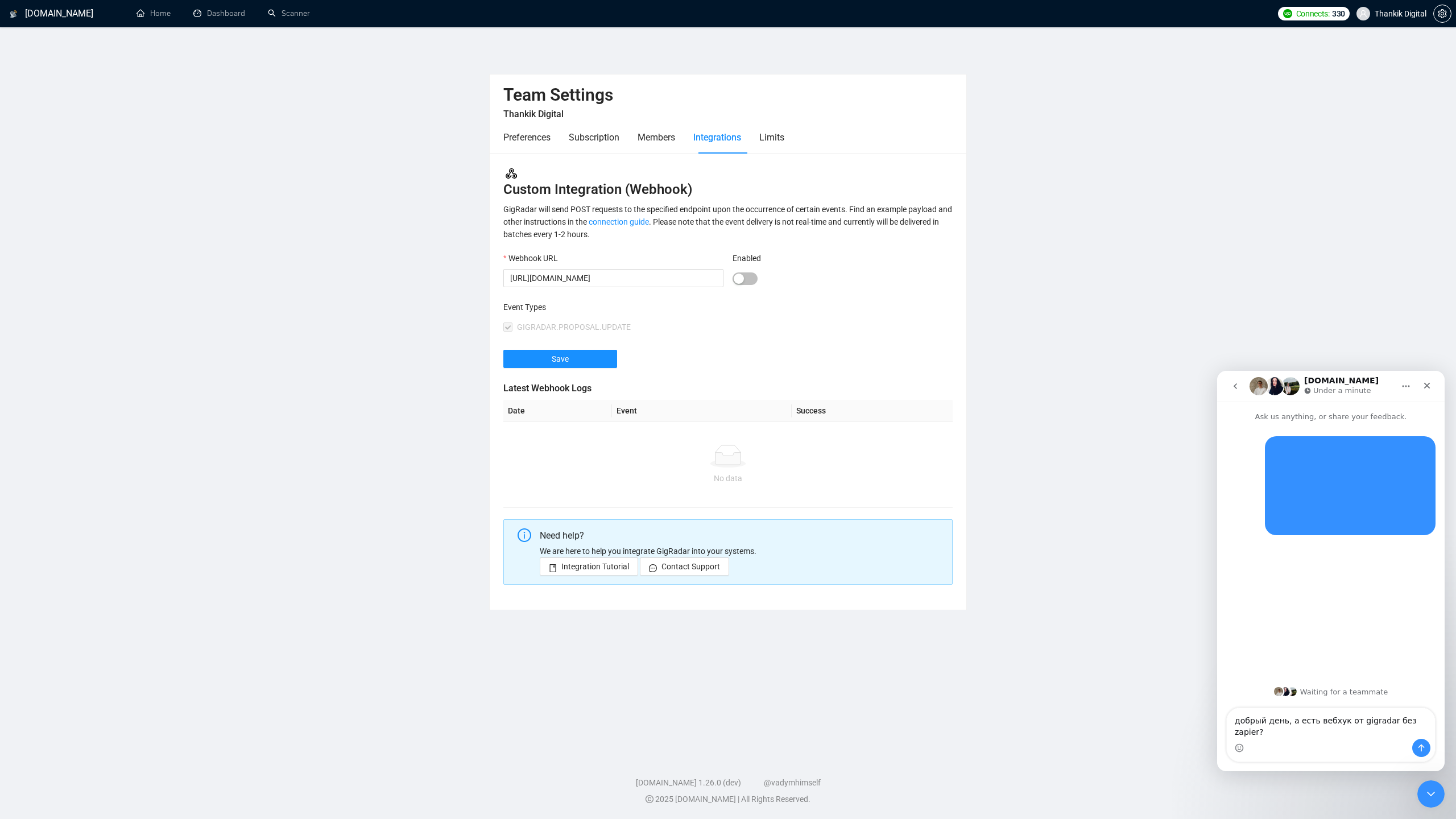
click at [1379, 734] on textarea "добрый день, а есть вебхук от gigradar без zapier?" at bounding box center [1331, 723] width 208 height 30
click at [1426, 745] on button "Send a message…" at bounding box center [1421, 747] width 18 height 18
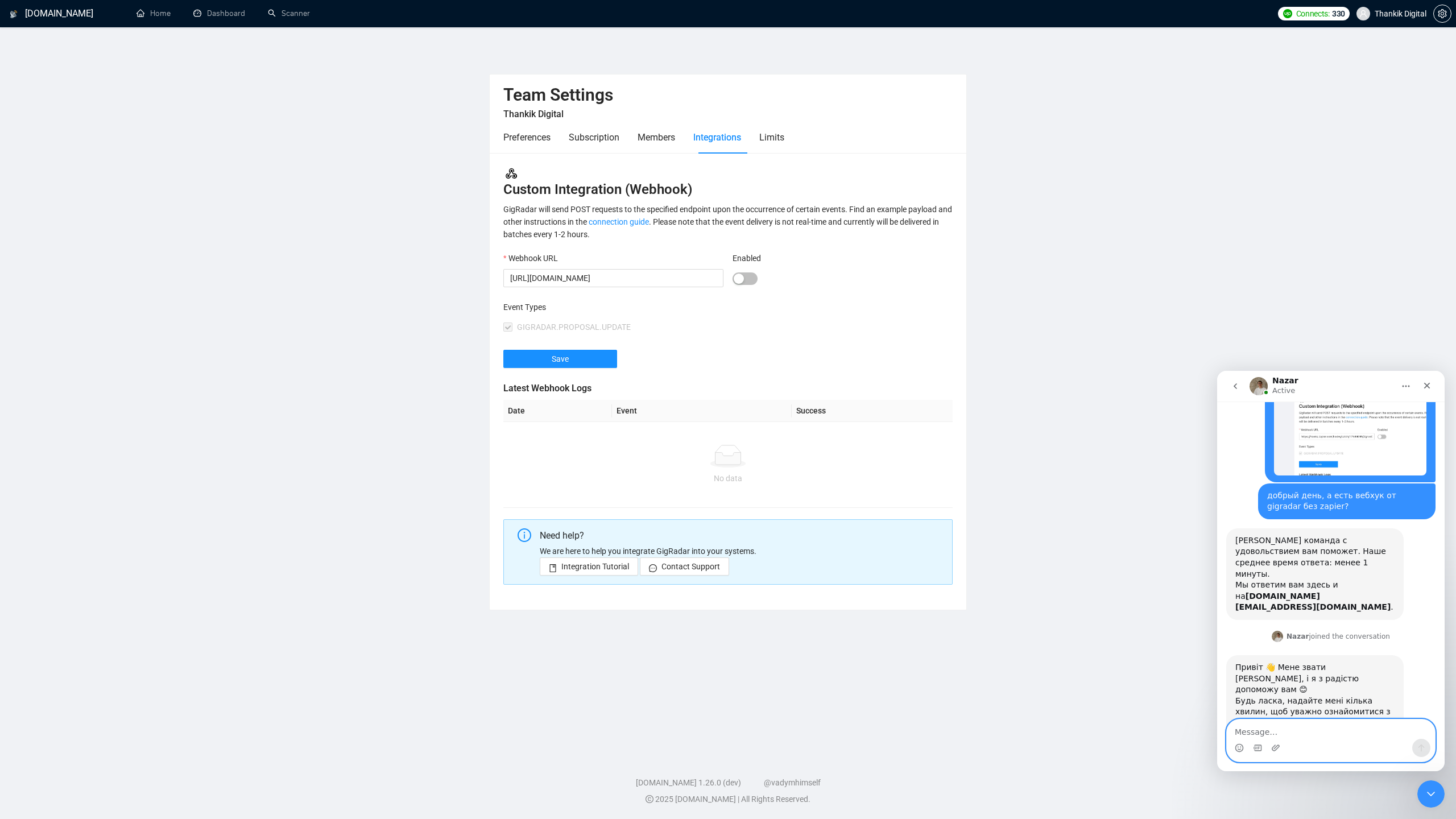
scroll to position [59, 0]
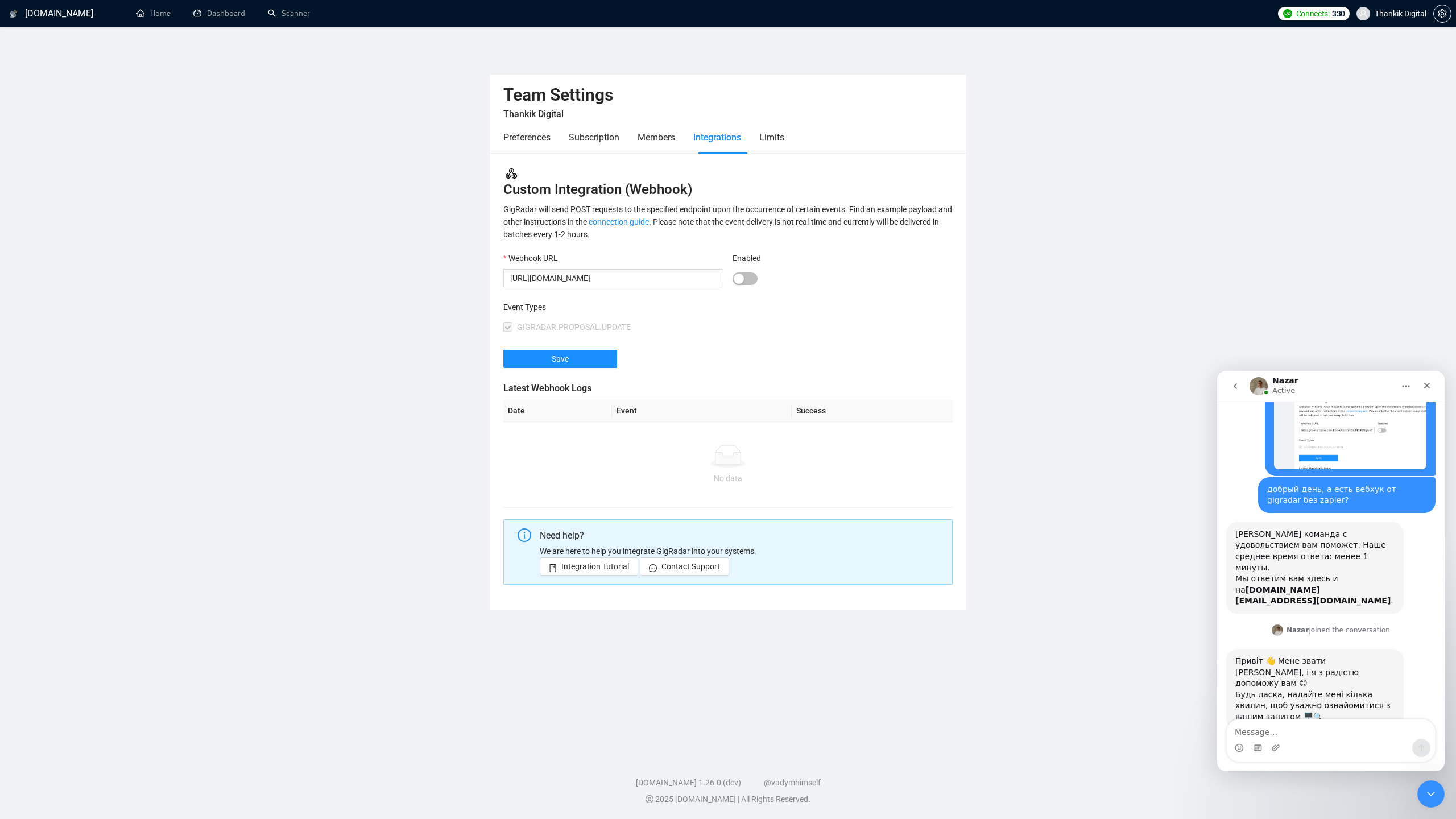
click at [747, 280] on button "Enabled" at bounding box center [745, 279] width 25 height 12
click at [747, 280] on div "button" at bounding box center [751, 279] width 10 height 10
click at [745, 282] on button "Enabled" at bounding box center [745, 279] width 25 height 12
click at [600, 281] on input "[URL][DOMAIN_NAME]" at bounding box center [614, 277] width 220 height 18
click at [1274, 733] on textarea "Message…" at bounding box center [1331, 729] width 208 height 19
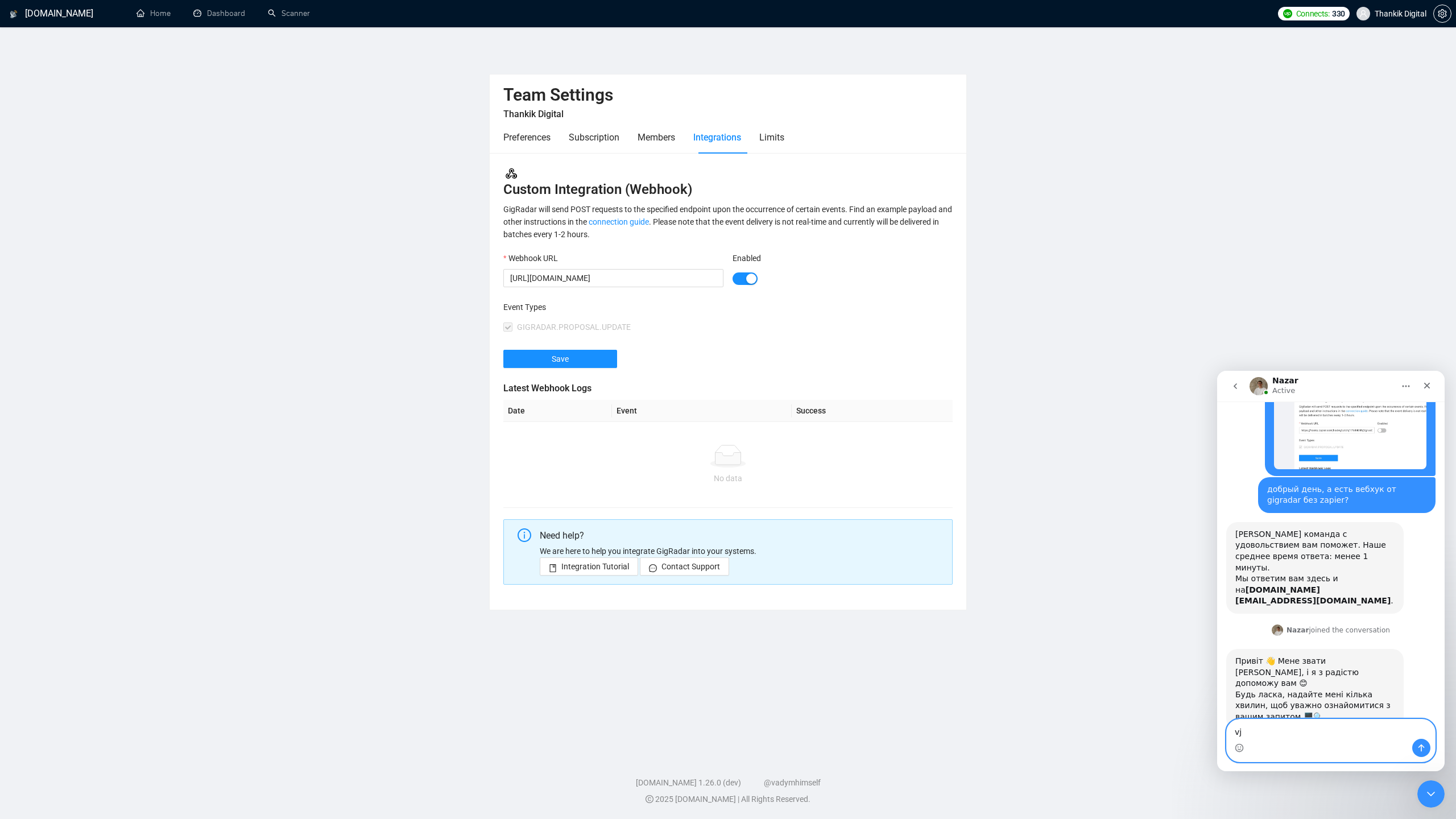
type textarea "v"
type textarea "могу я например сделать интеграцию с. notion?"
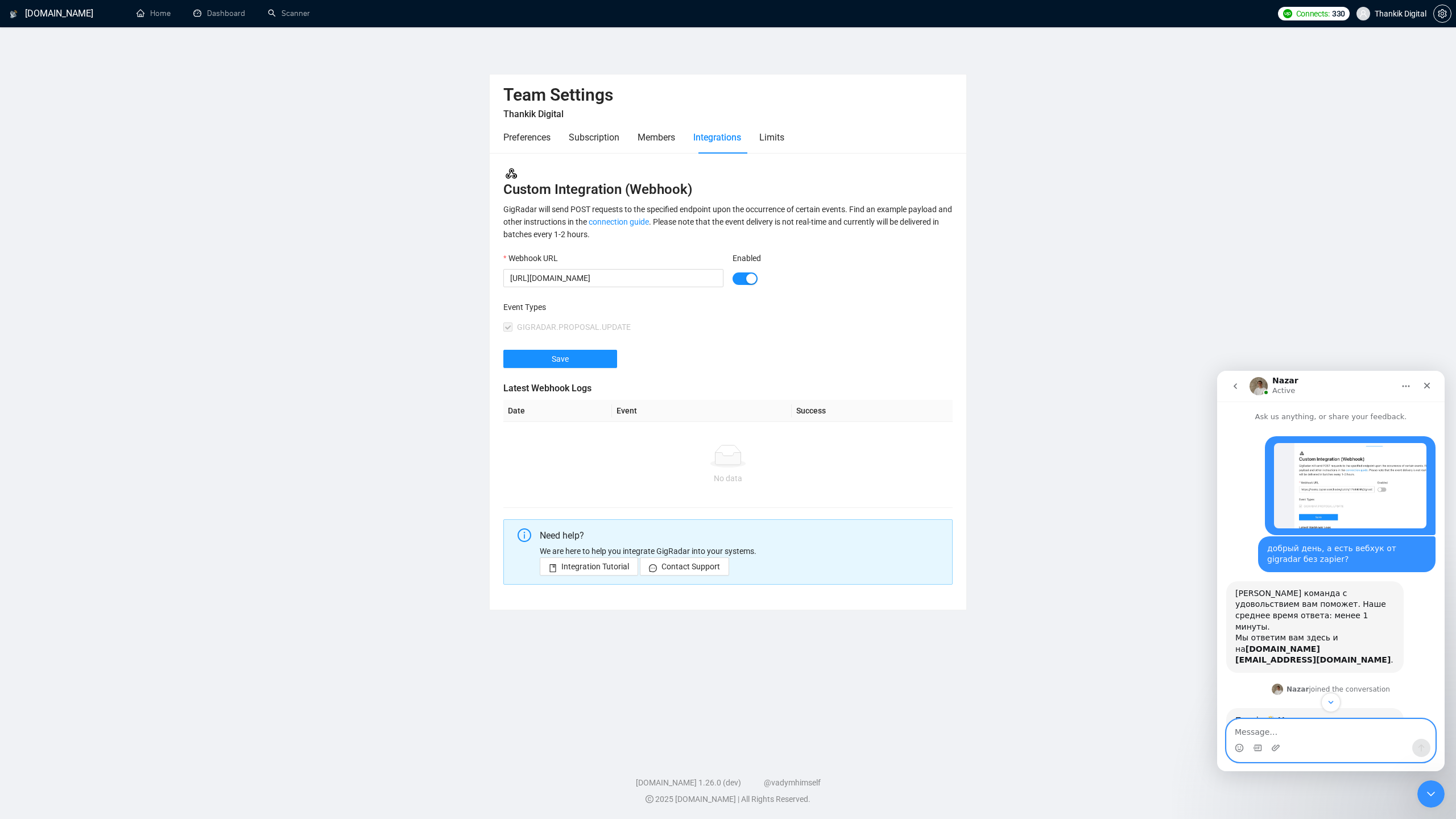
scroll to position [104, 0]
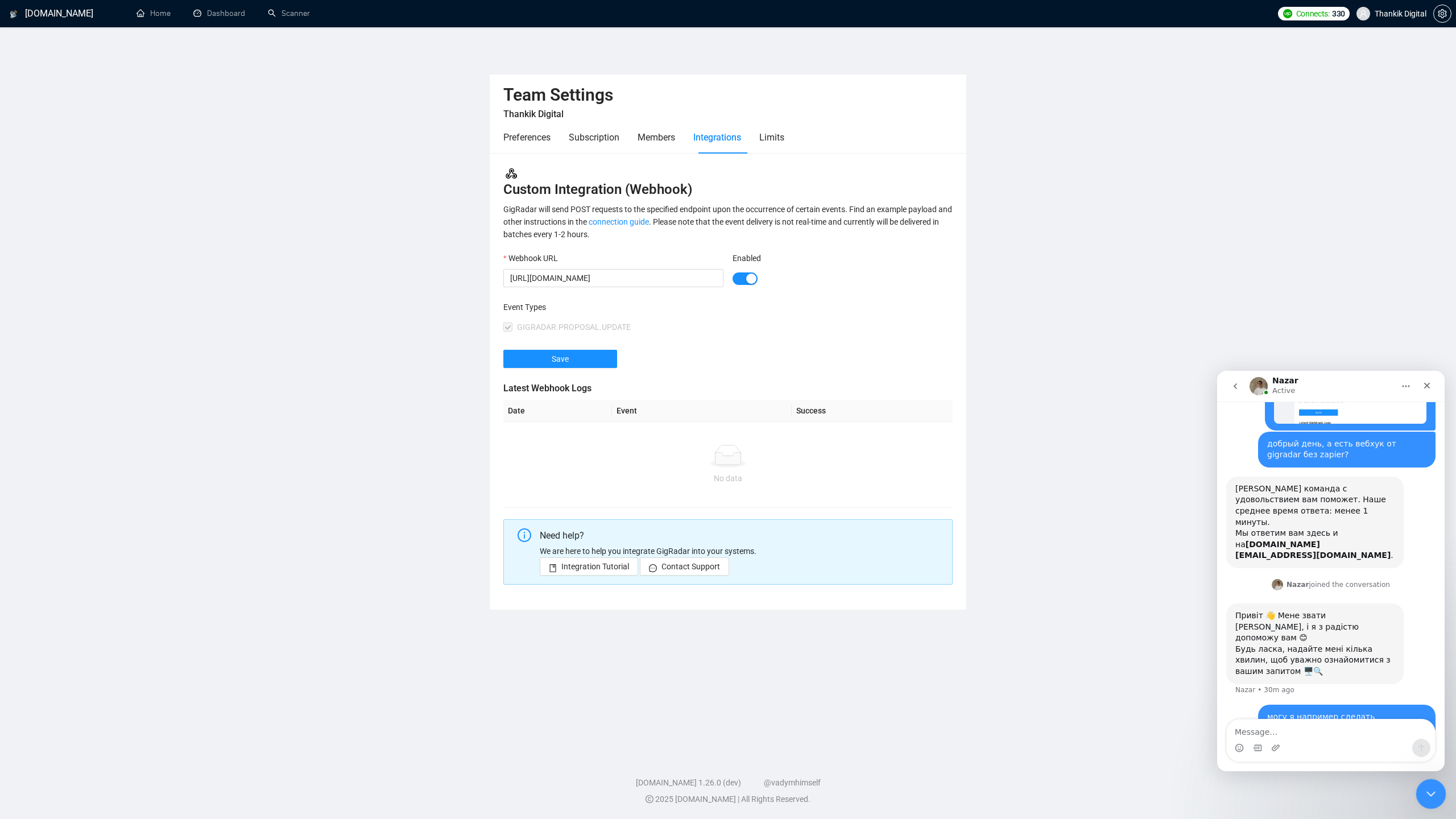
click at [1434, 789] on icon "Close Intercom Messenger" at bounding box center [1430, 792] width 14 height 14
